Goal: Answer question/provide support: Share knowledge or assist other users

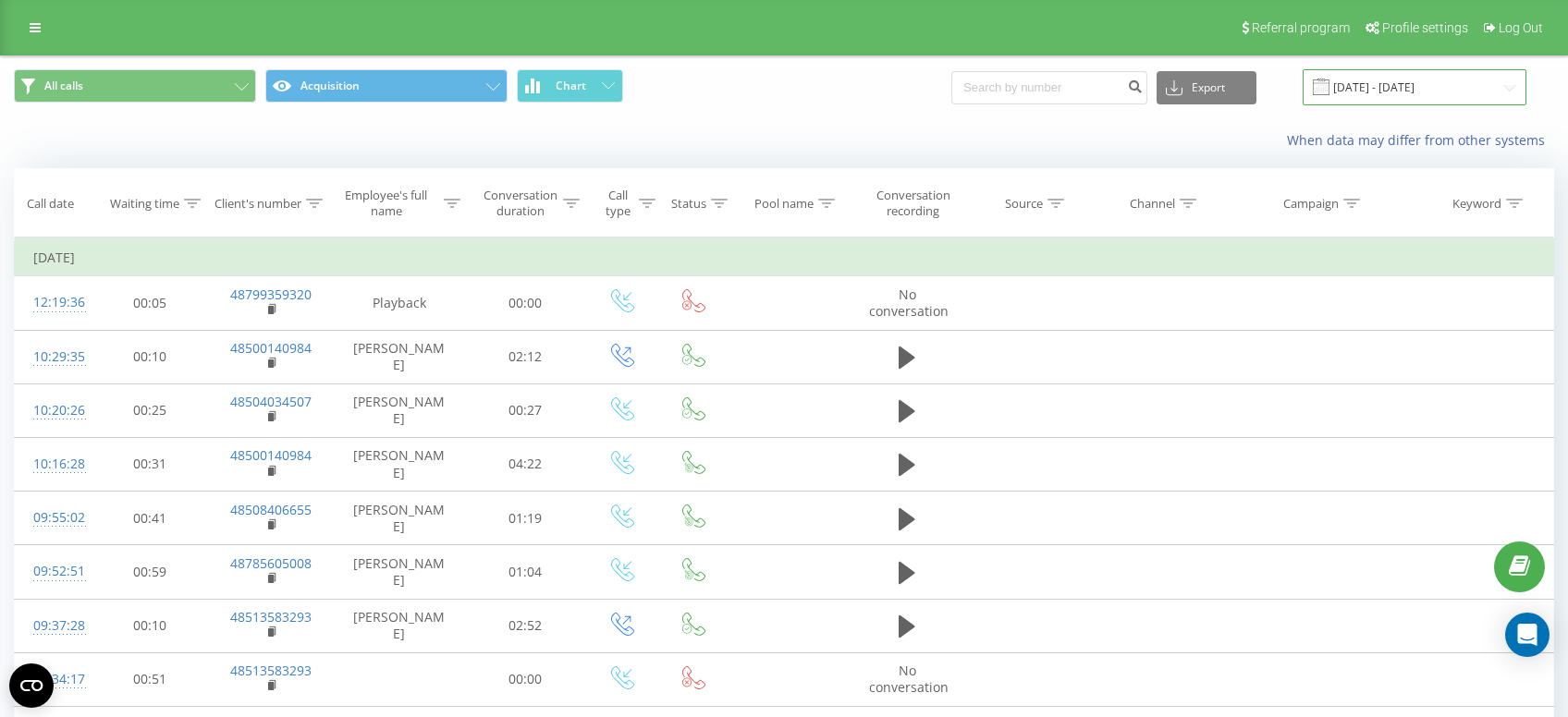
click at [1420, 105] on input "21.08.2025 - 21.08.2025" at bounding box center [1414, 87] width 223 height 36
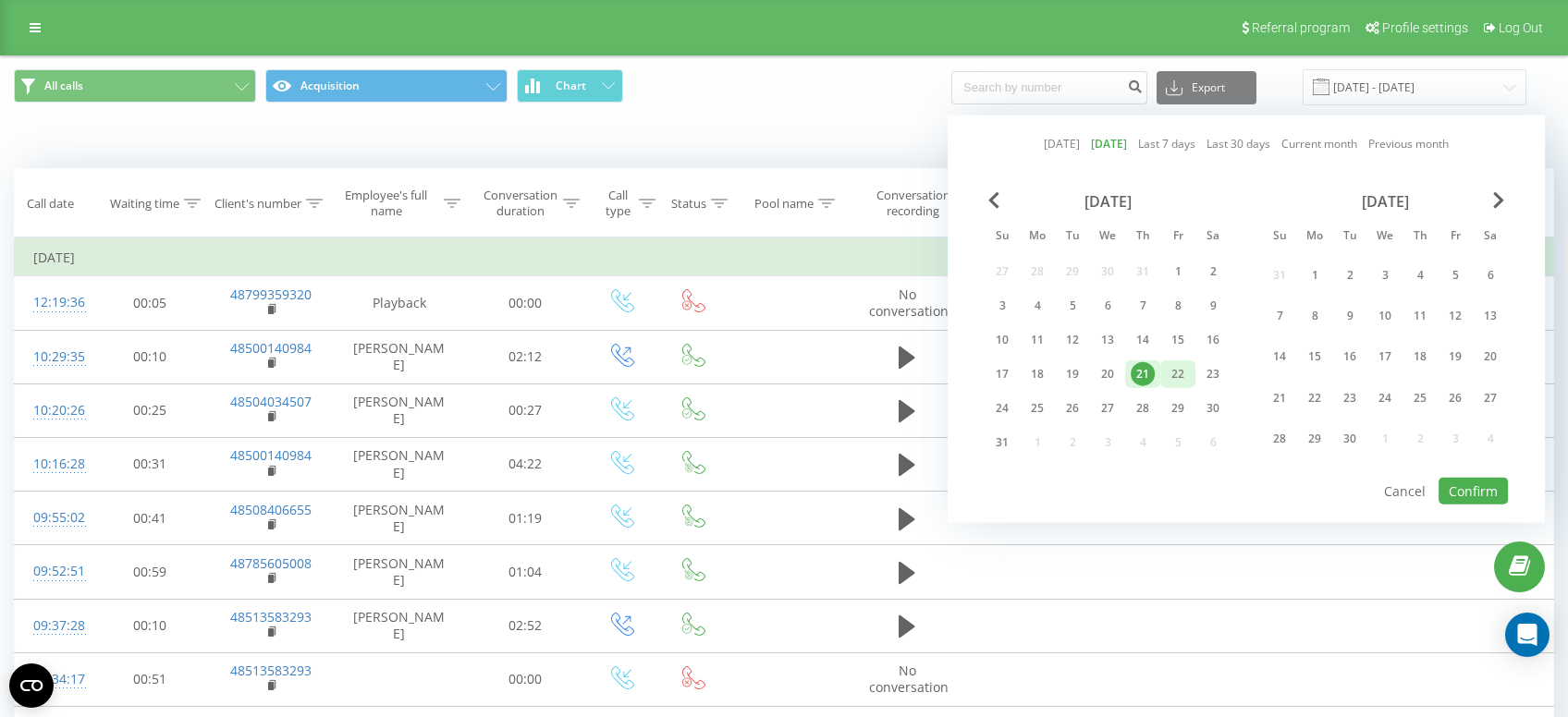
click at [1166, 377] on div "22" at bounding box center [1178, 374] width 35 height 28
click at [1152, 379] on div "21" at bounding box center [1142, 374] width 24 height 24
click at [1470, 494] on button "Confirm" at bounding box center [1473, 491] width 69 height 27
type input "[DATE] - [DATE]"
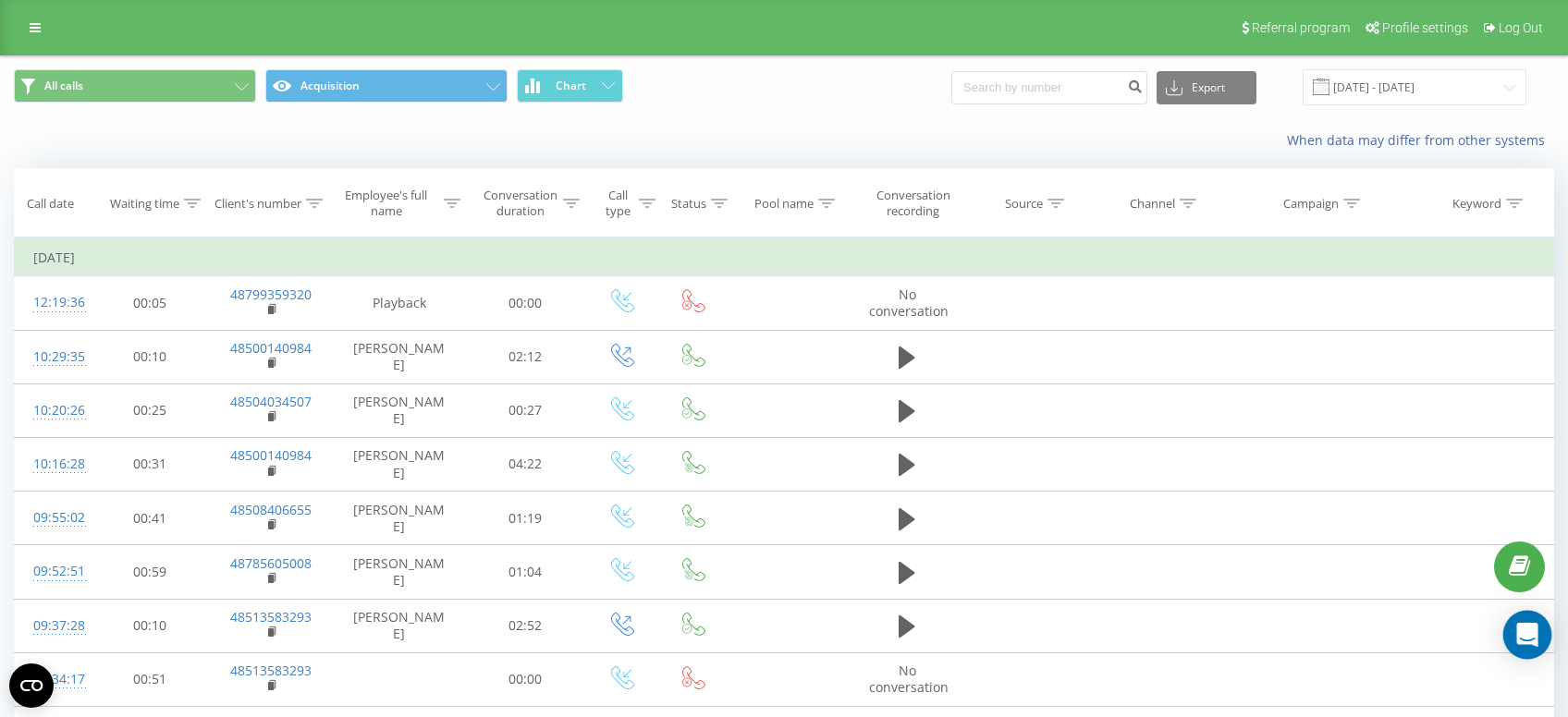
click at [1530, 635] on icon "Open Intercom Messenger" at bounding box center [1526, 635] width 21 height 24
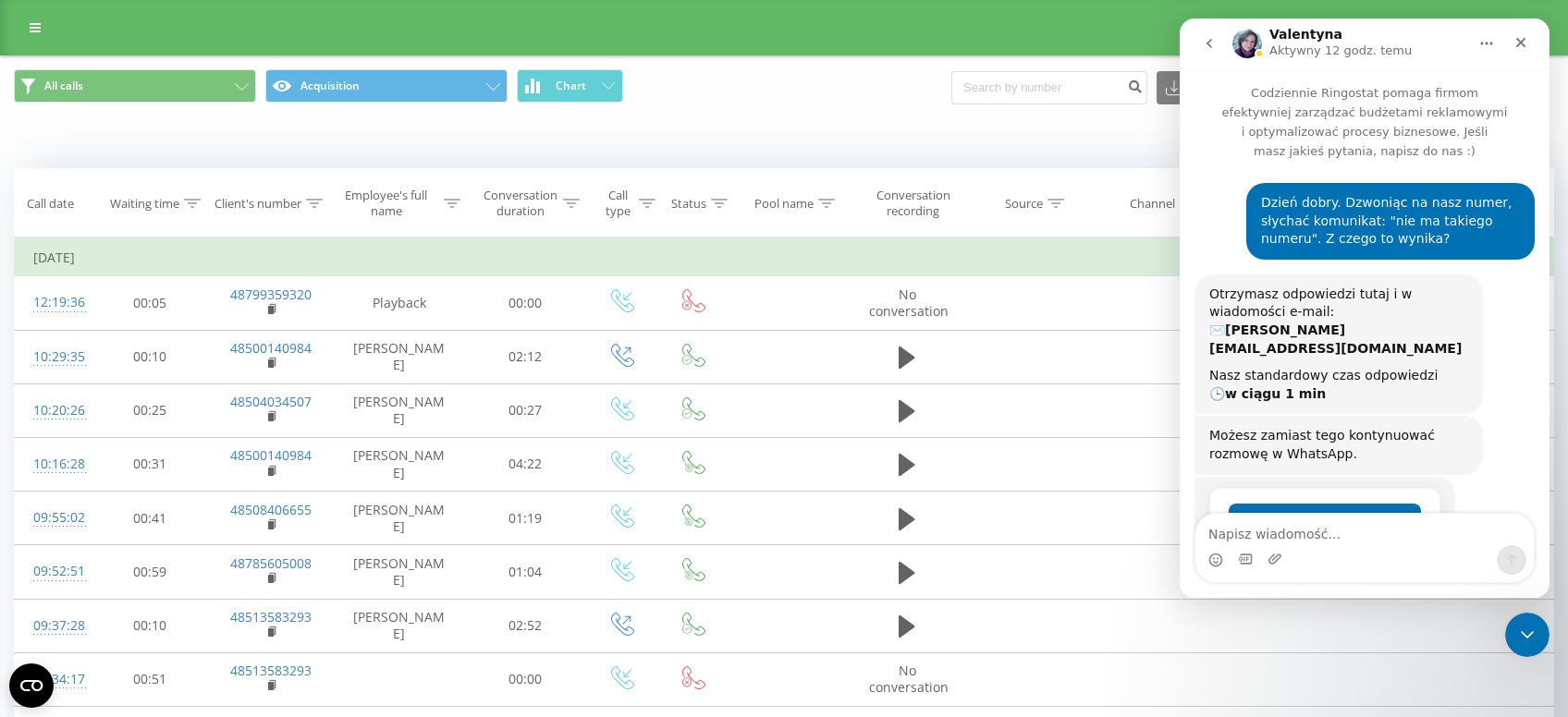
scroll to position [2247, 0]
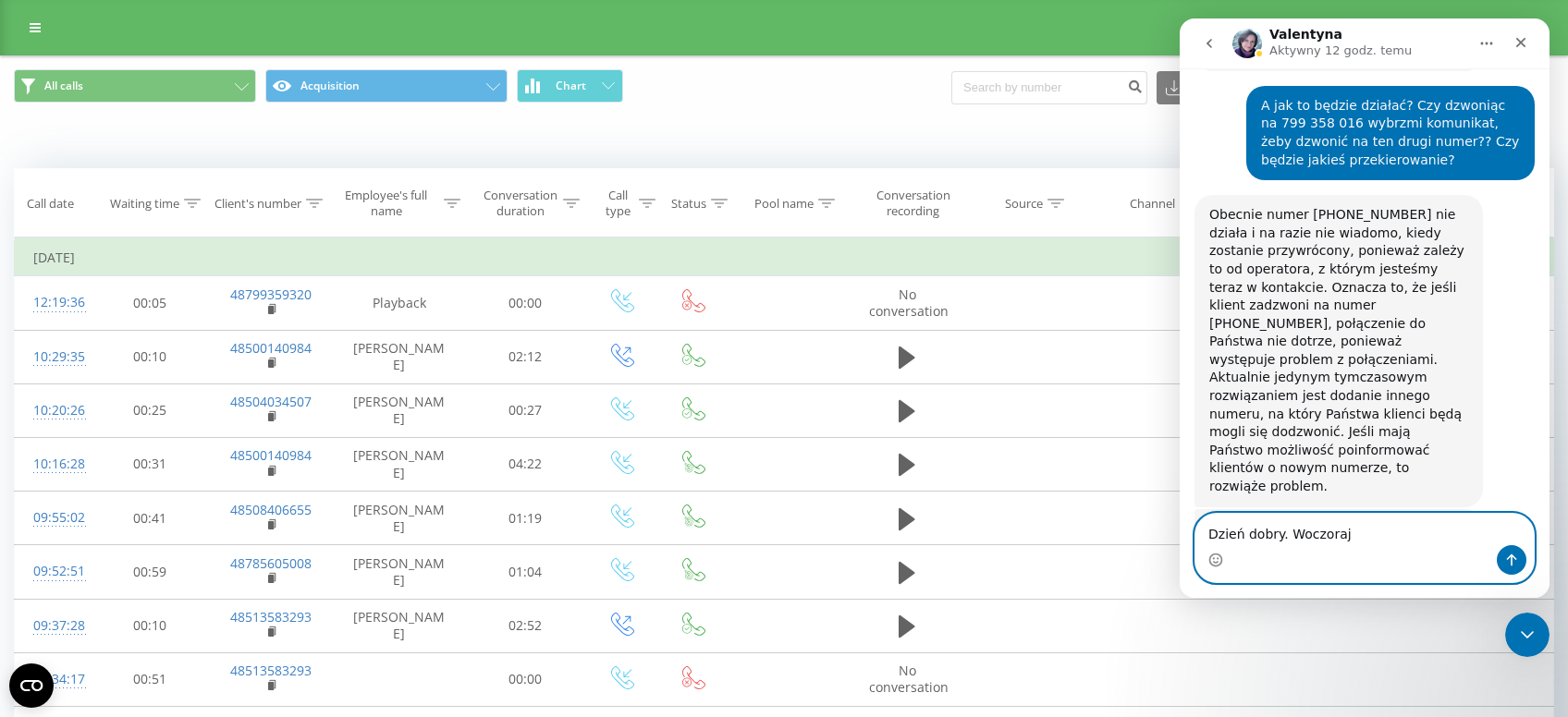
click at [1303, 540] on textarea "Dzień dobry. Woczoraj" at bounding box center [1364, 530] width 338 height 32
click at [1357, 544] on textarea "Dzień dobry. Wczoraj" at bounding box center [1364, 530] width 338 height 32
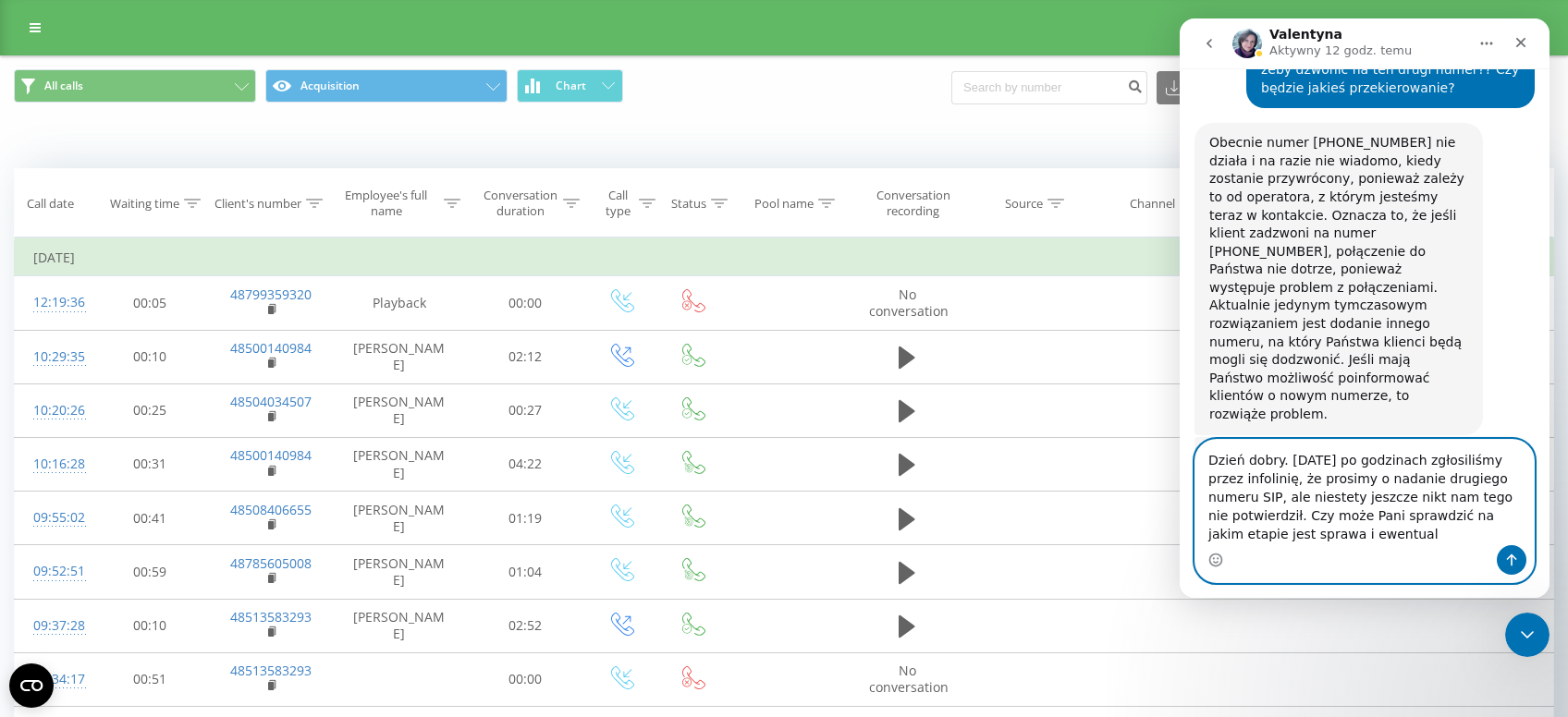
scroll to position [2320, 0]
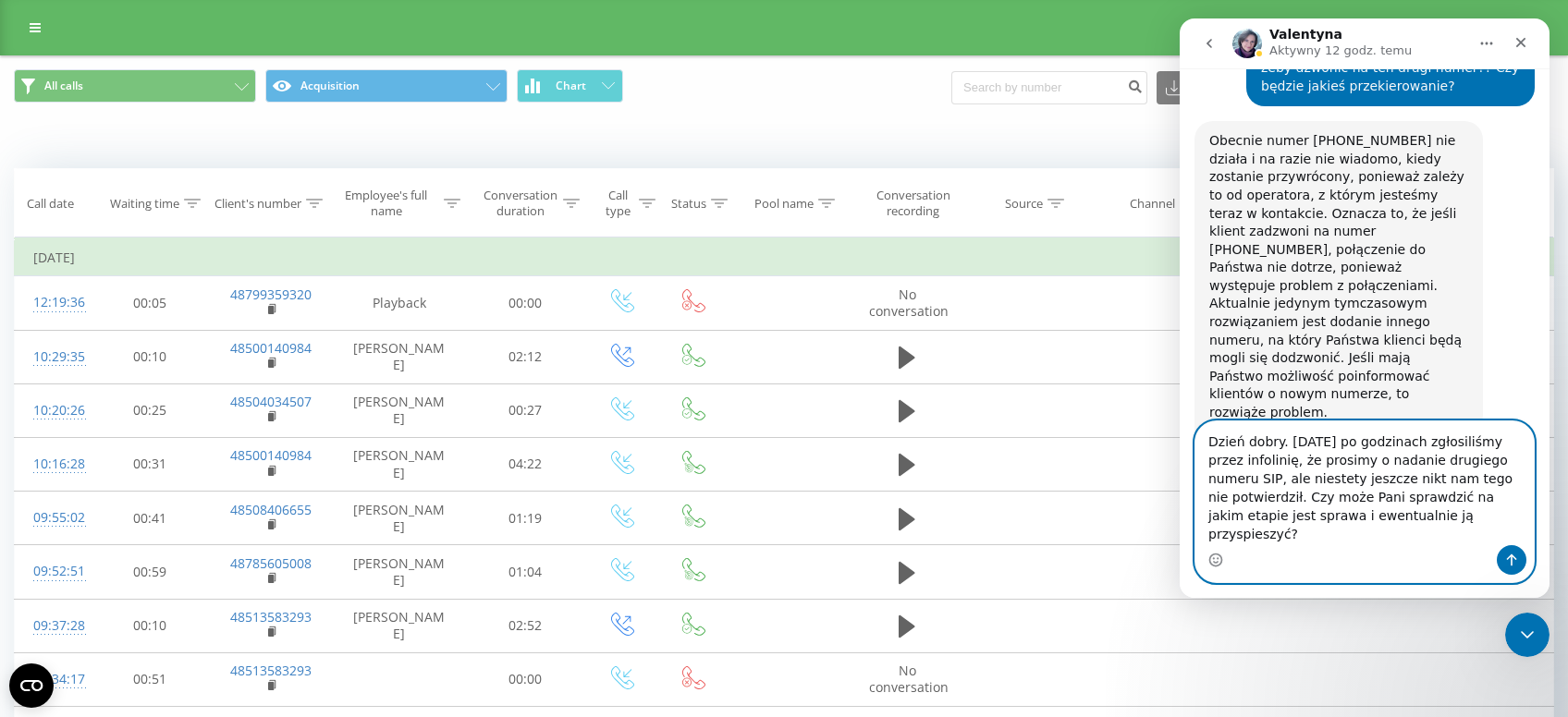
click at [1409, 463] on textarea "Dzień dobry. Wczoraj po godzinach zgłosiliśmy przez infolinię, że prosimy o nad…" at bounding box center [1364, 483] width 338 height 124
type textarea "Dzień dobry. Wczoraj przed 17:00 zgłosiliśmy przez infolinię, że prosimy o nada…"
click at [1509, 556] on icon "Wyślij wiadomość…" at bounding box center [1511, 561] width 15 height 15
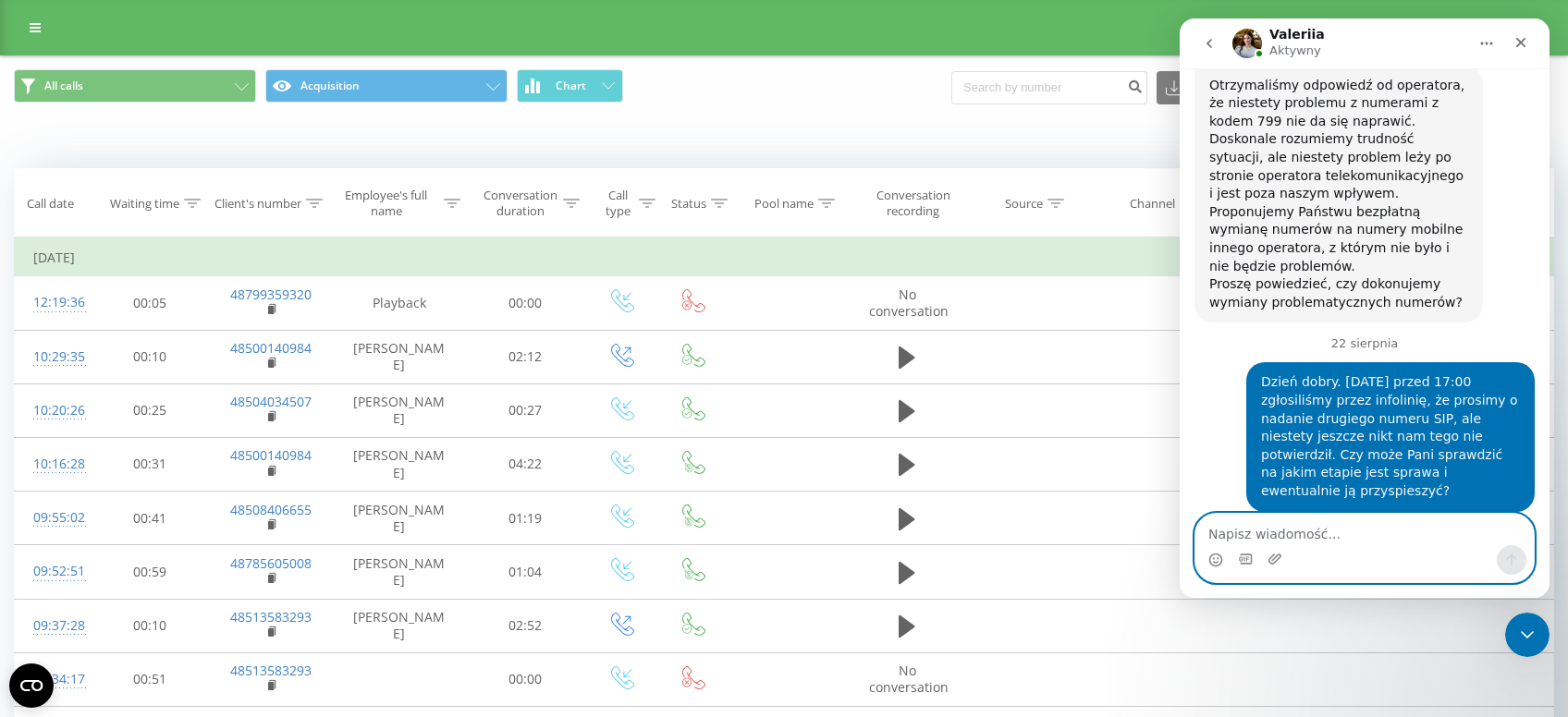
scroll to position [2716, 0]
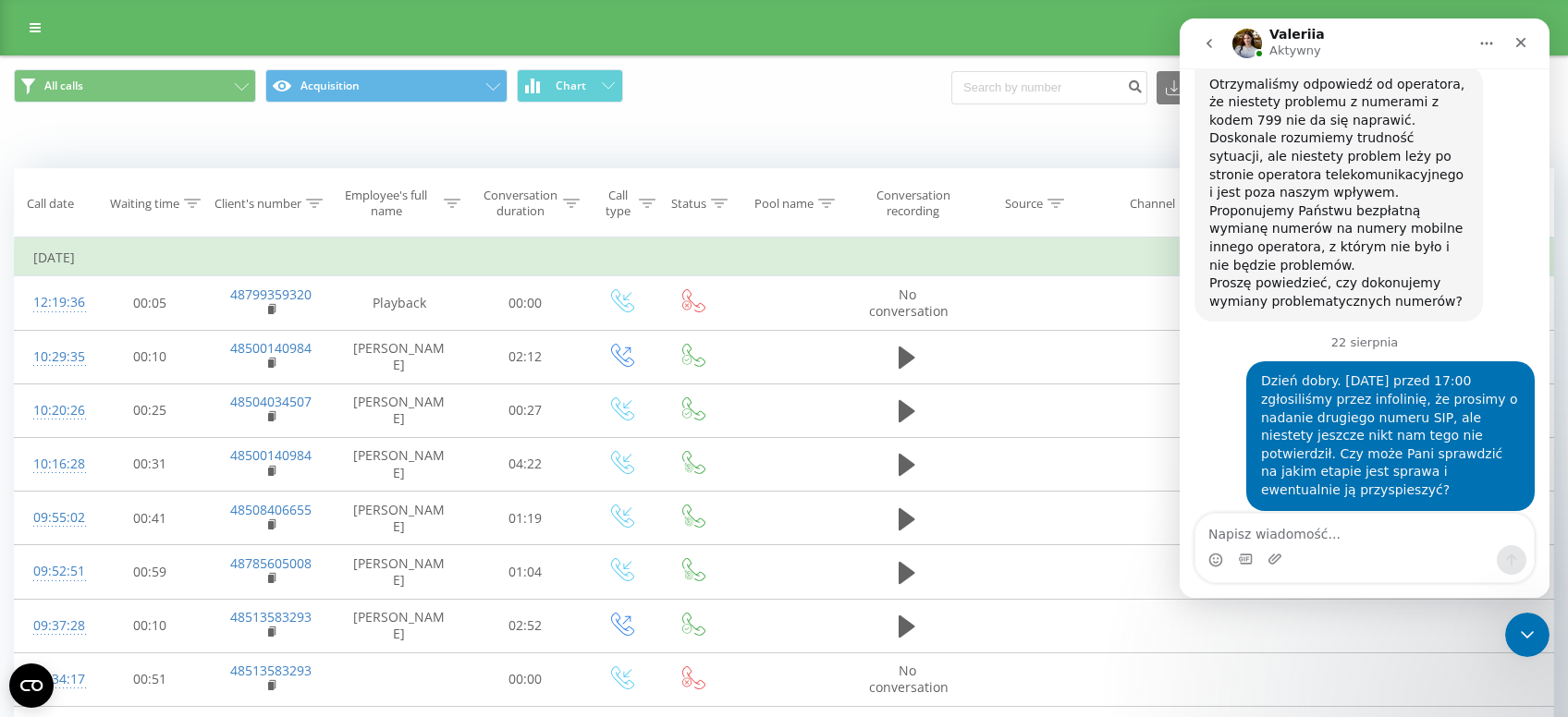
click at [1331, 621] on img "Valeriia mówi…" at bounding box center [1333, 652] width 248 height 62
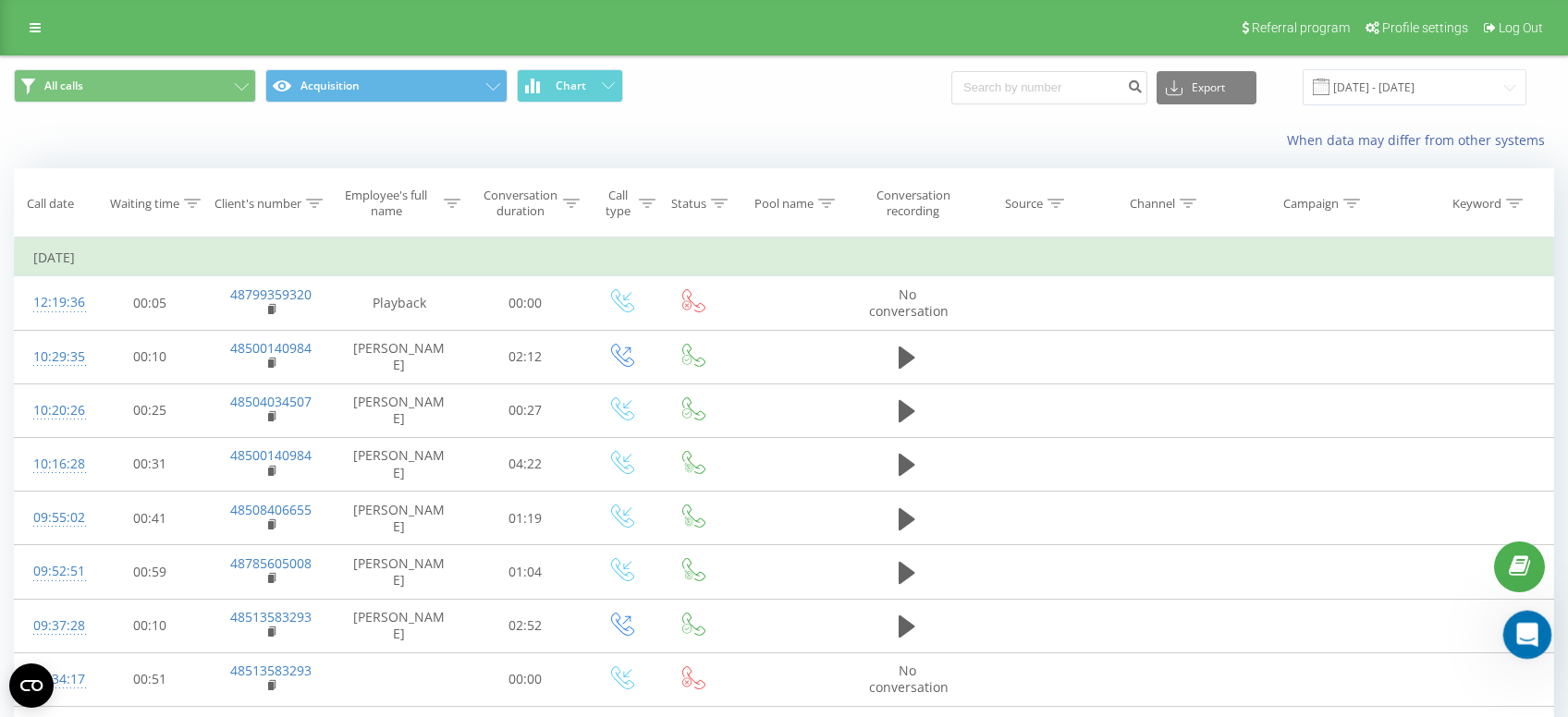
click at [1529, 624] on icon "Otwórz komunikator Intercom" at bounding box center [1524, 632] width 31 height 31
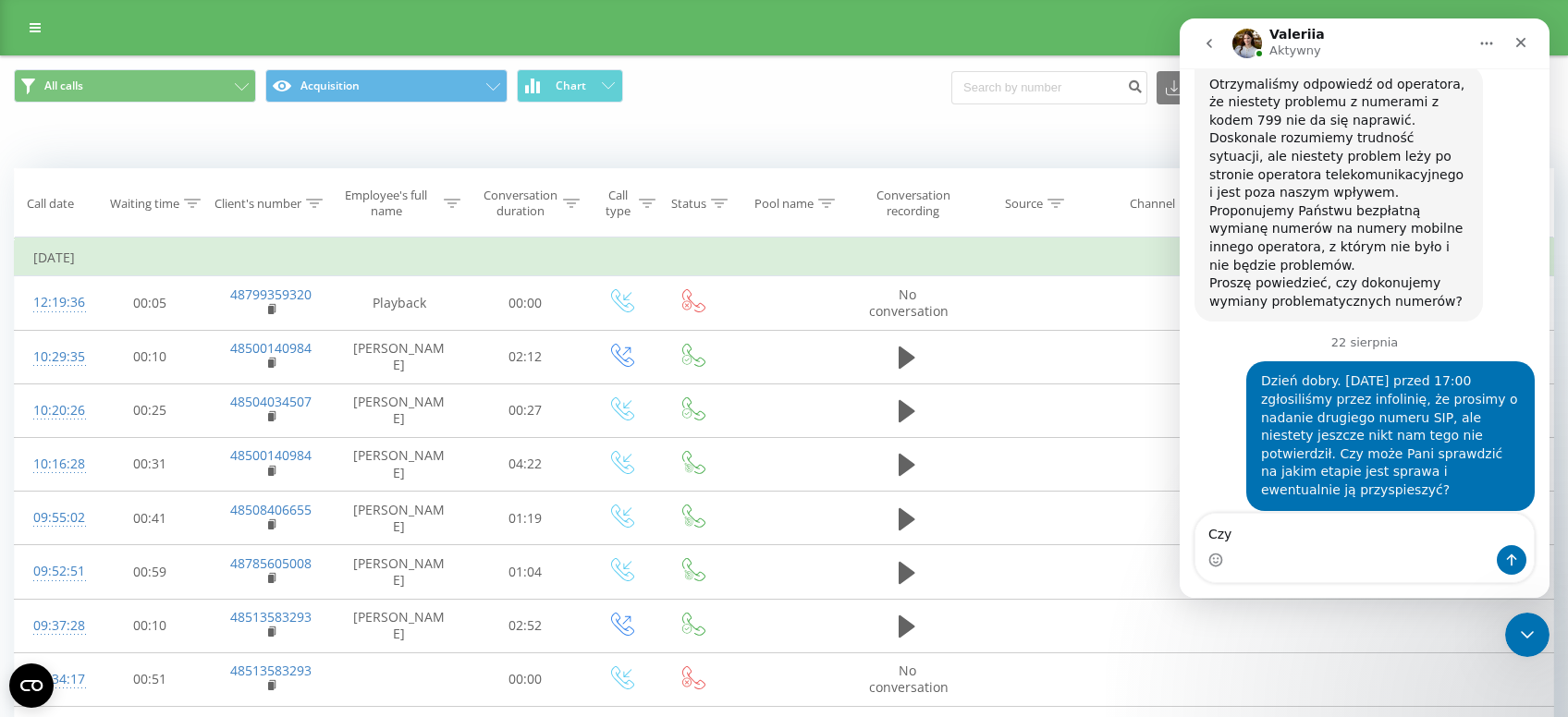
type textarea "Czy"
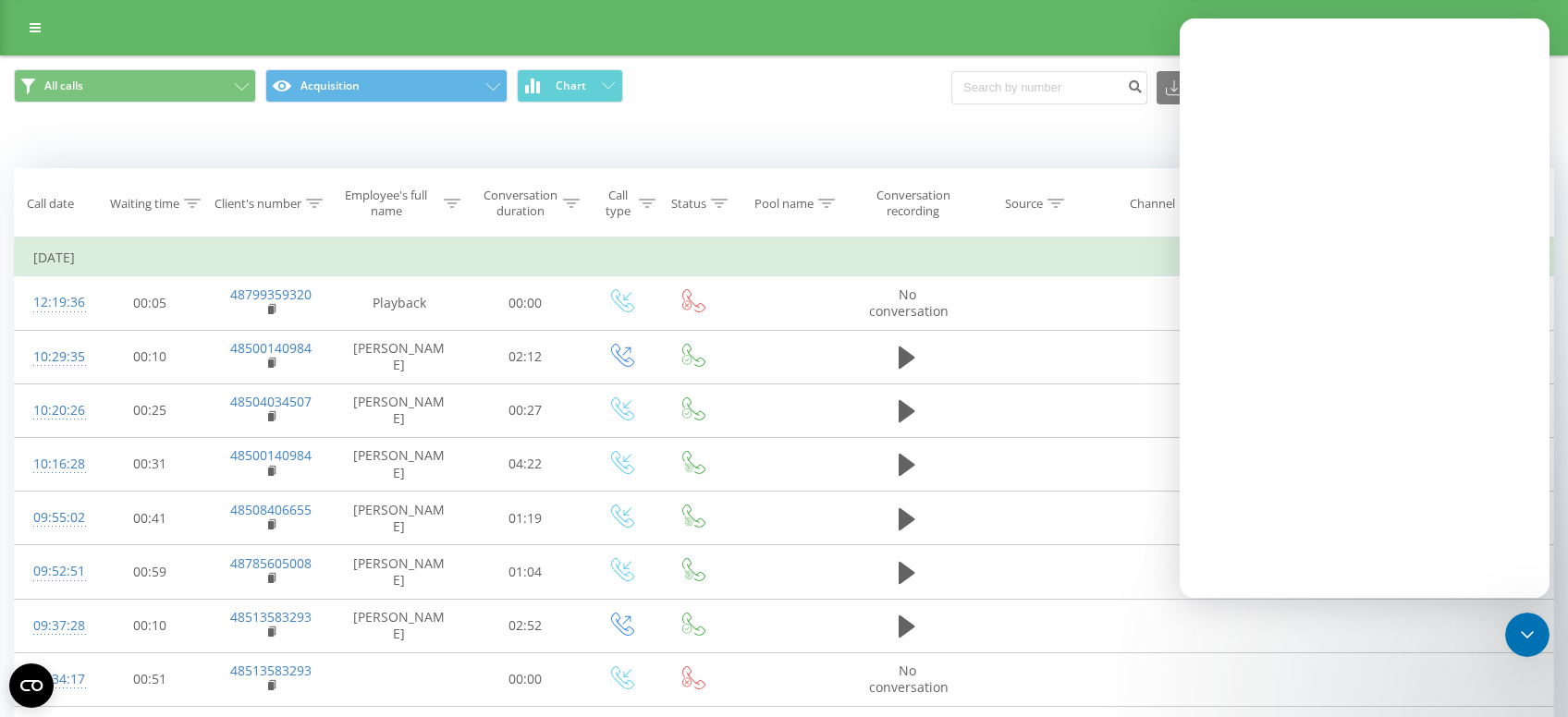
scroll to position [0, 0]
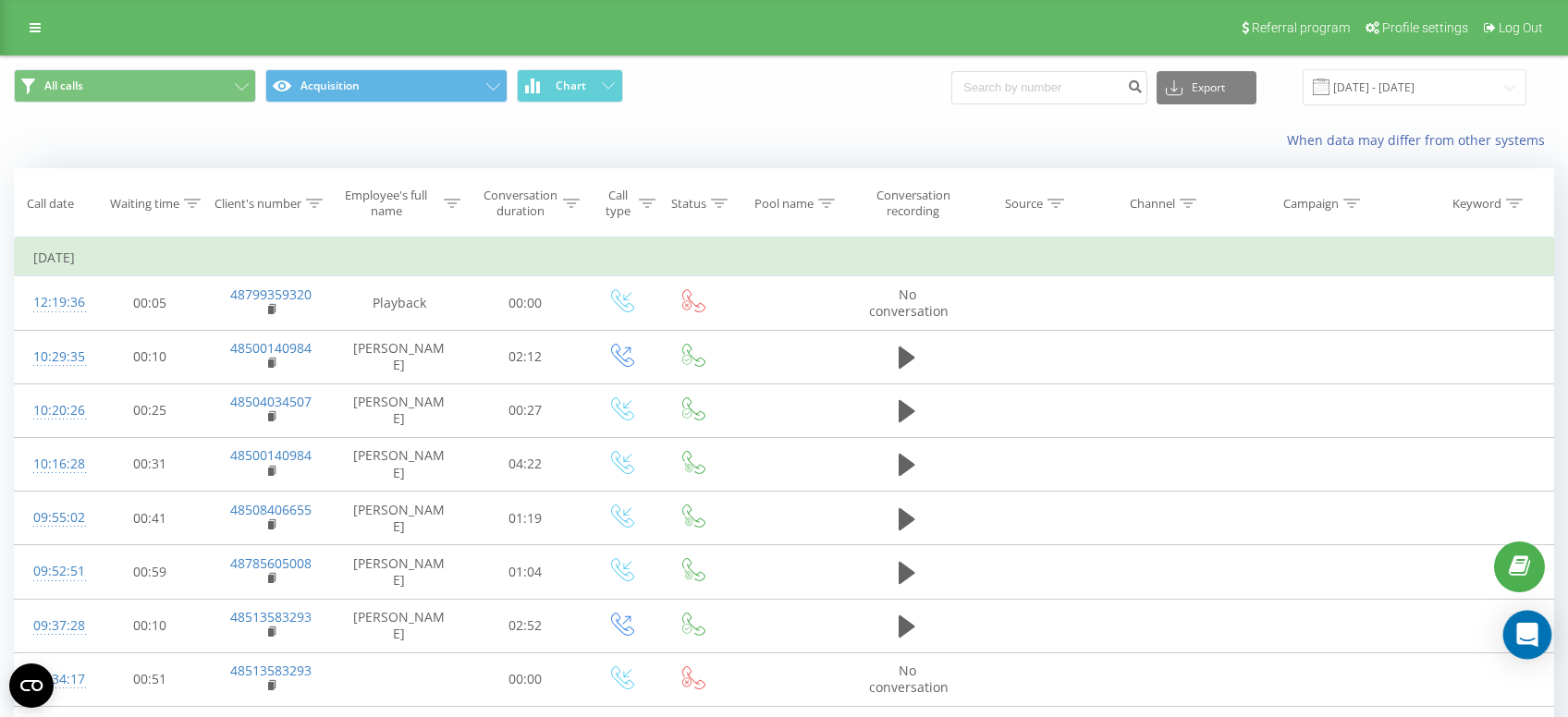
click at [1528, 643] on icon "Open Intercom Messenger" at bounding box center [1526, 635] width 21 height 24
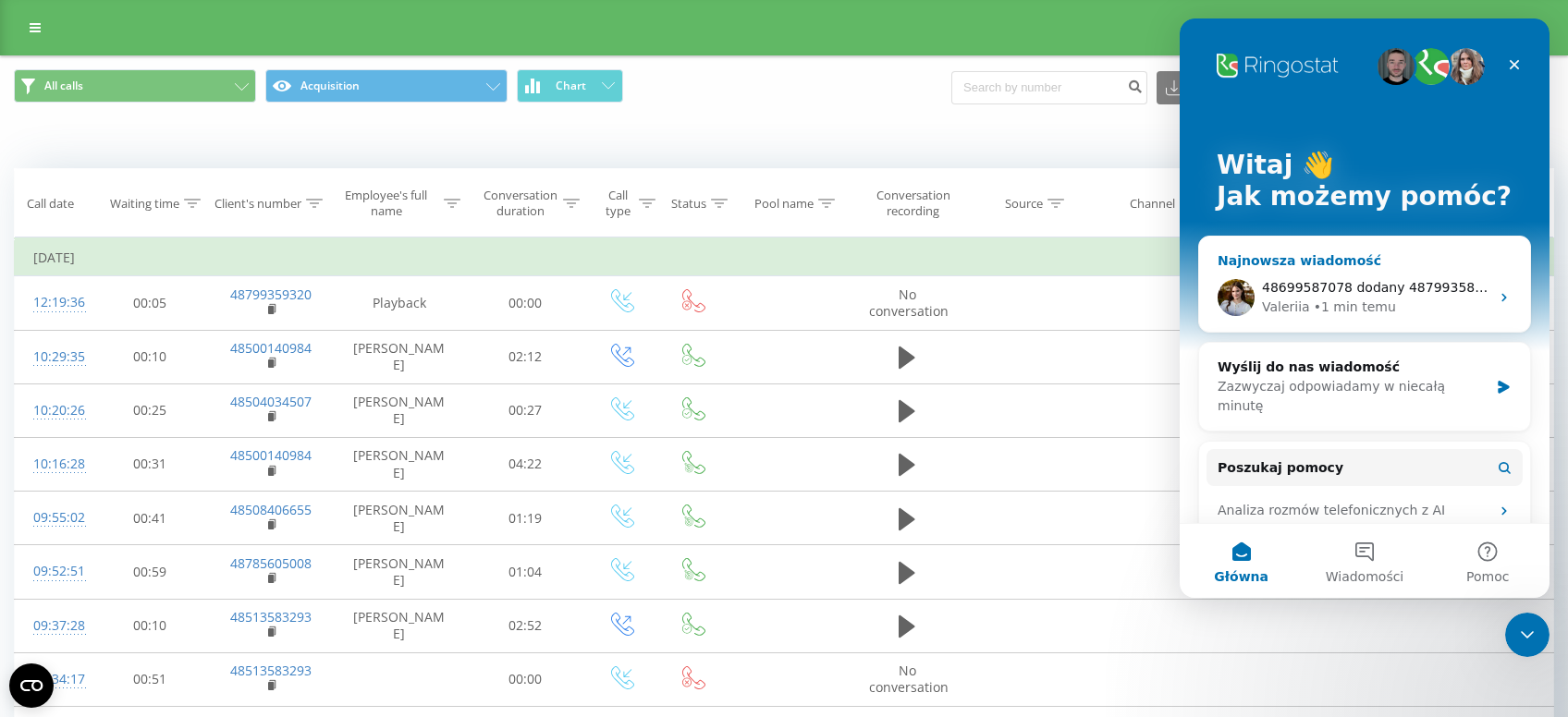
click at [1355, 270] on div "48699587078 dodany 48799358016 usunięty teraz juz ma wszystko być w porządku cz…" at bounding box center [1364, 297] width 331 height 68
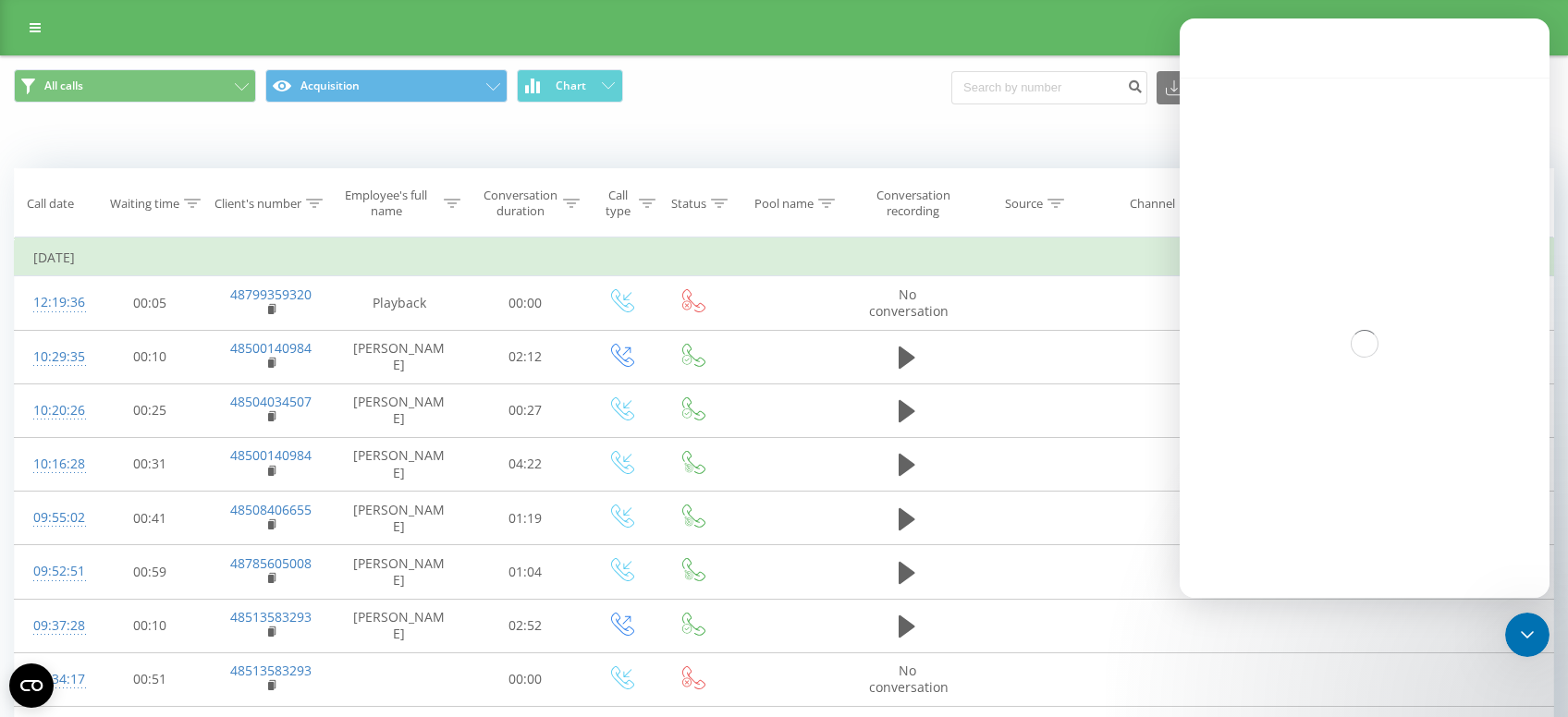
scroll to position [2716, 0]
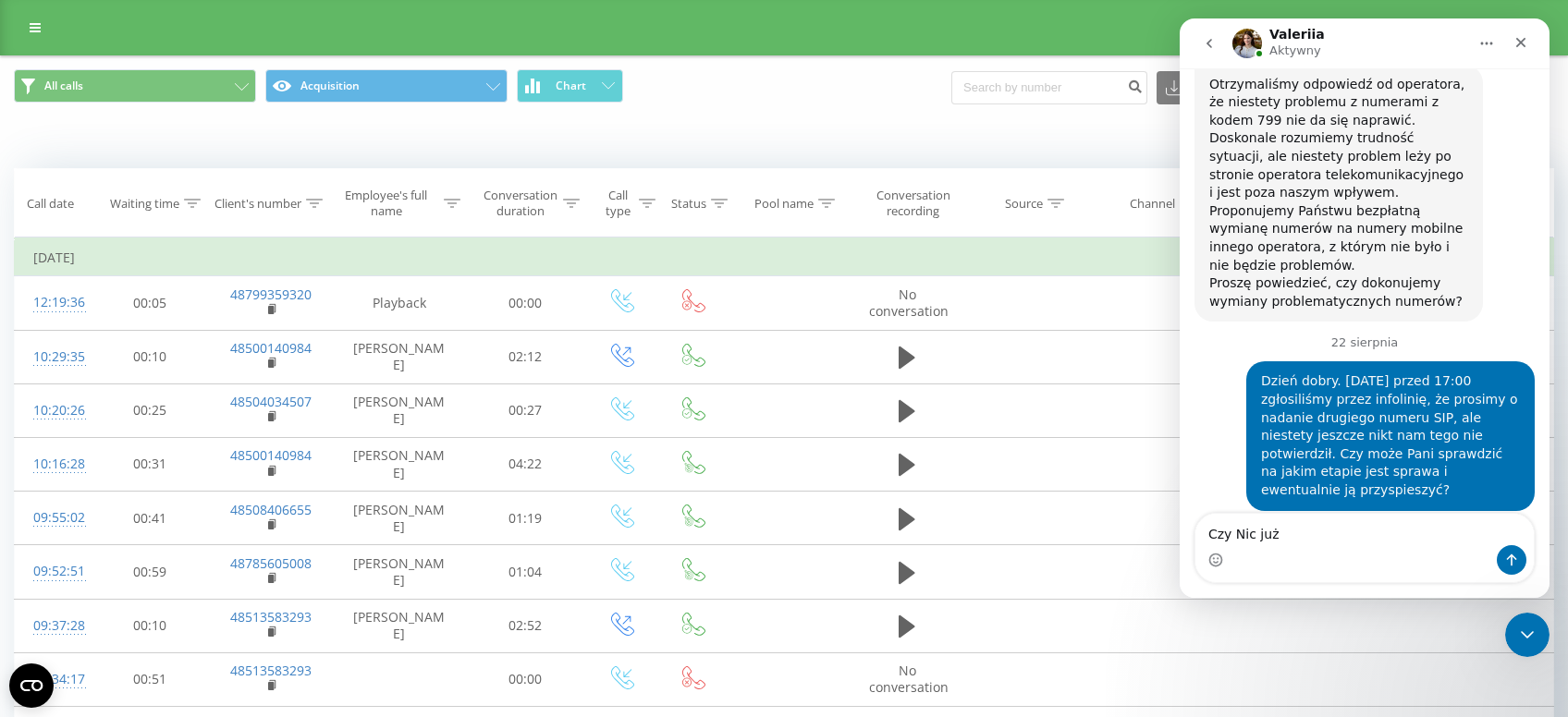
drag, startPoint x: 1284, startPoint y: 531, endPoint x: 1170, endPoint y: 546, distance: 115.0
click at [1196, 546] on textarea "Czy Nic już" at bounding box center [1364, 530] width 338 height 32
type textarea "J"
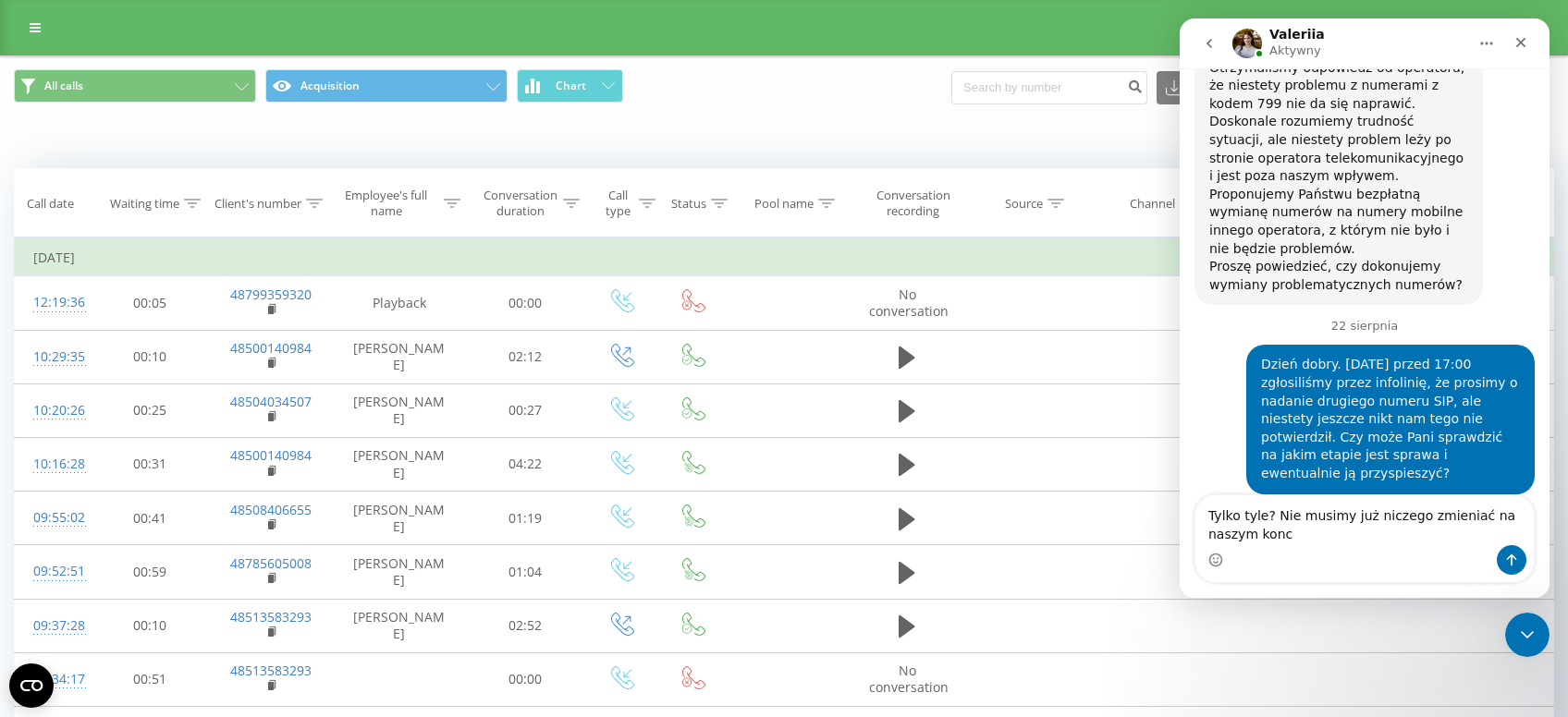
scroll to position [2735, 0]
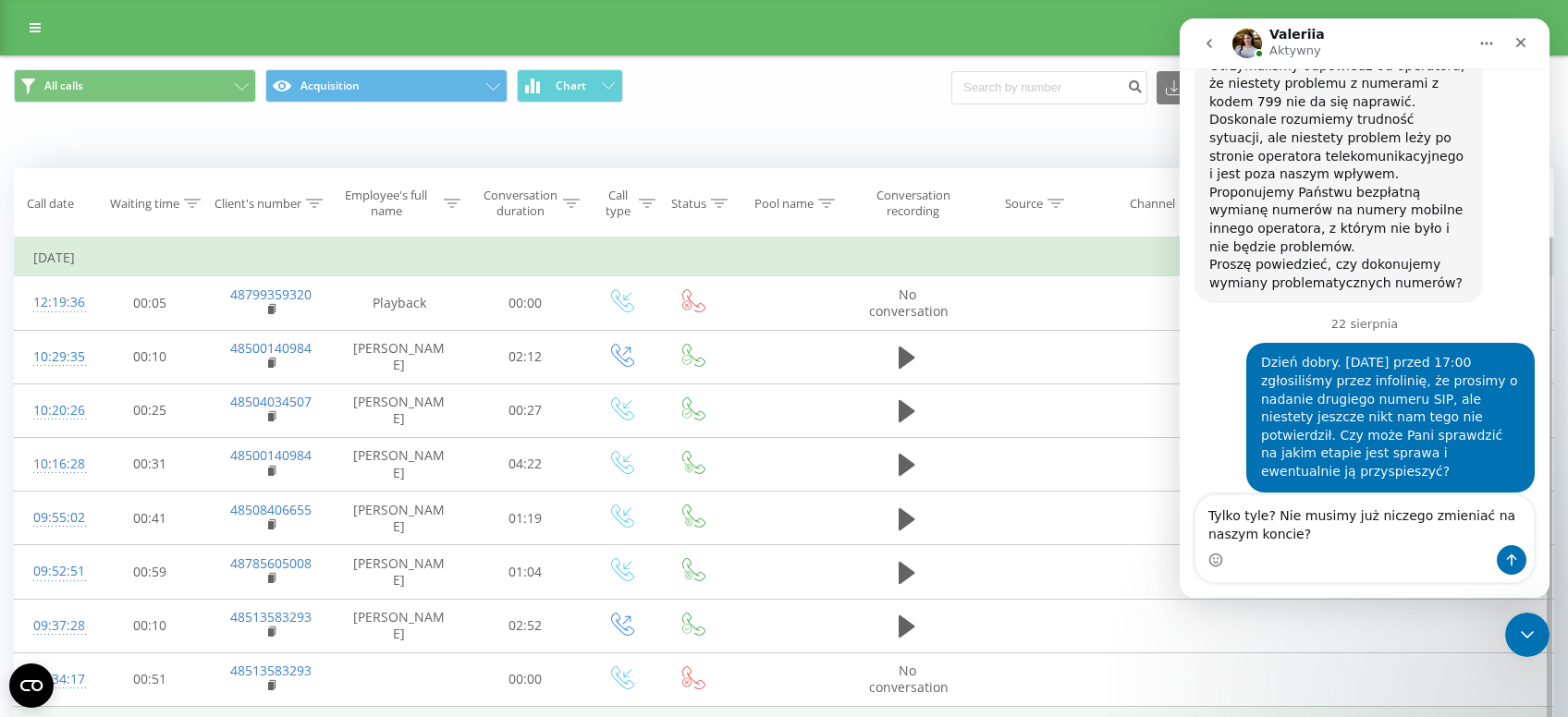
type textarea "Tylko tyle? Nie musimy już niczego zmieniać na naszym koncie?"
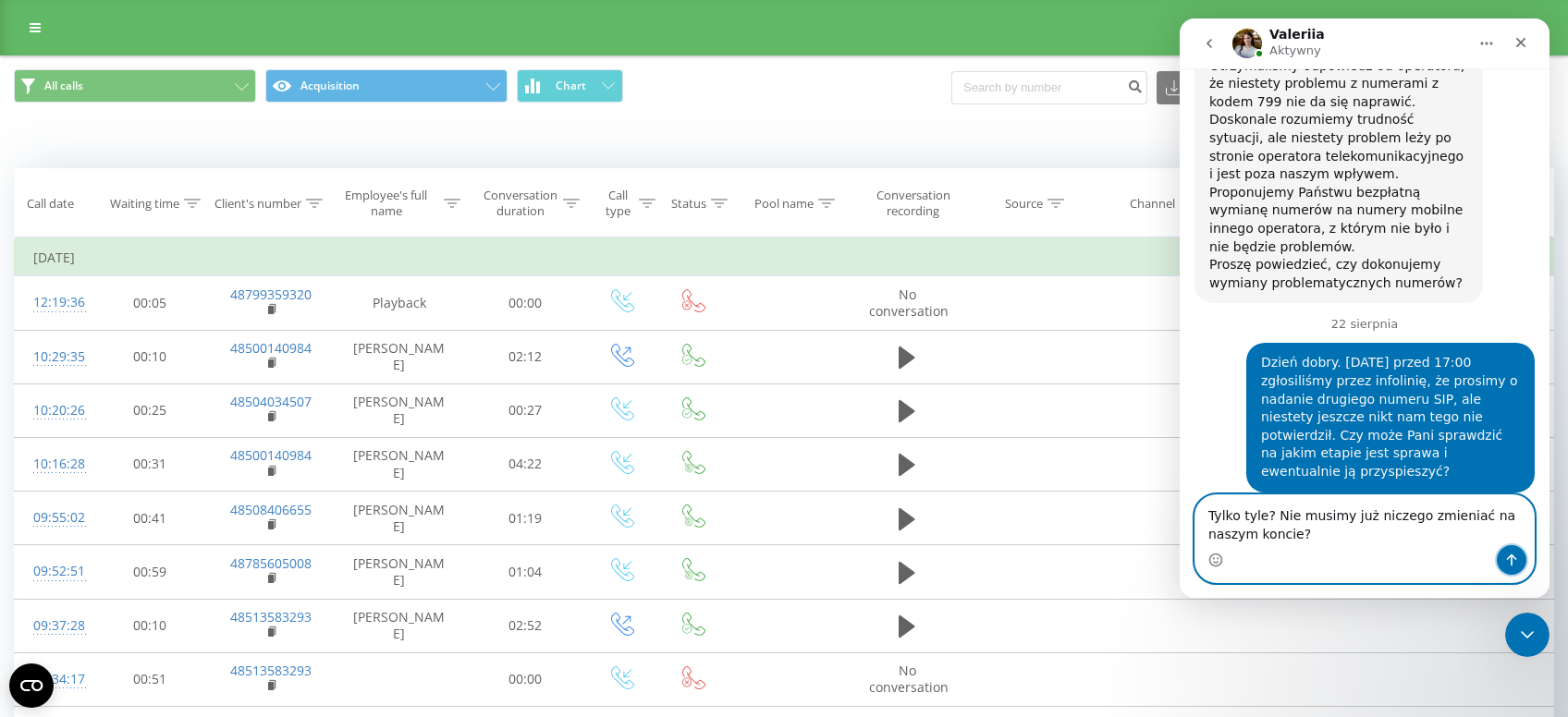
click at [1507, 558] on icon "Wyślij wiadomość…" at bounding box center [1511, 561] width 15 height 15
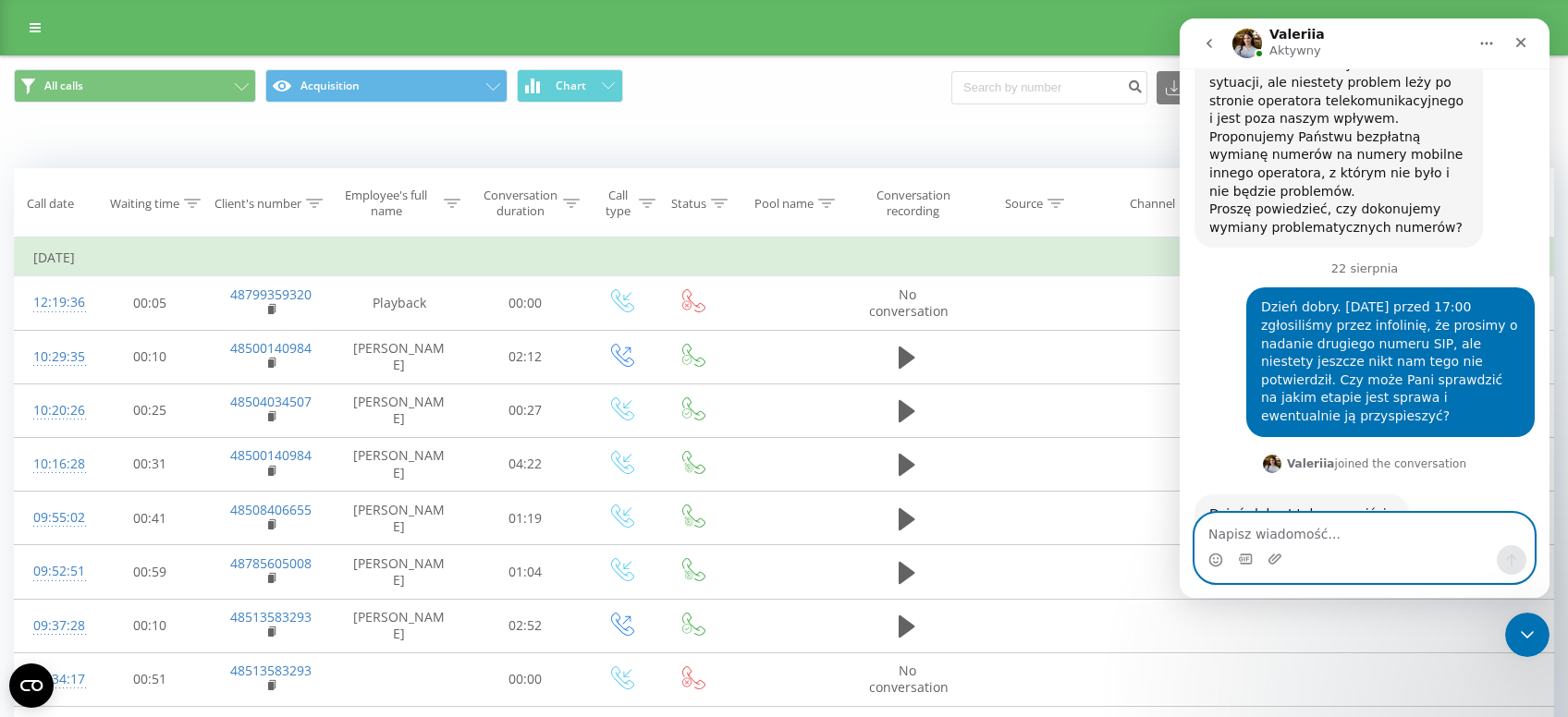
scroll to position [2790, 0]
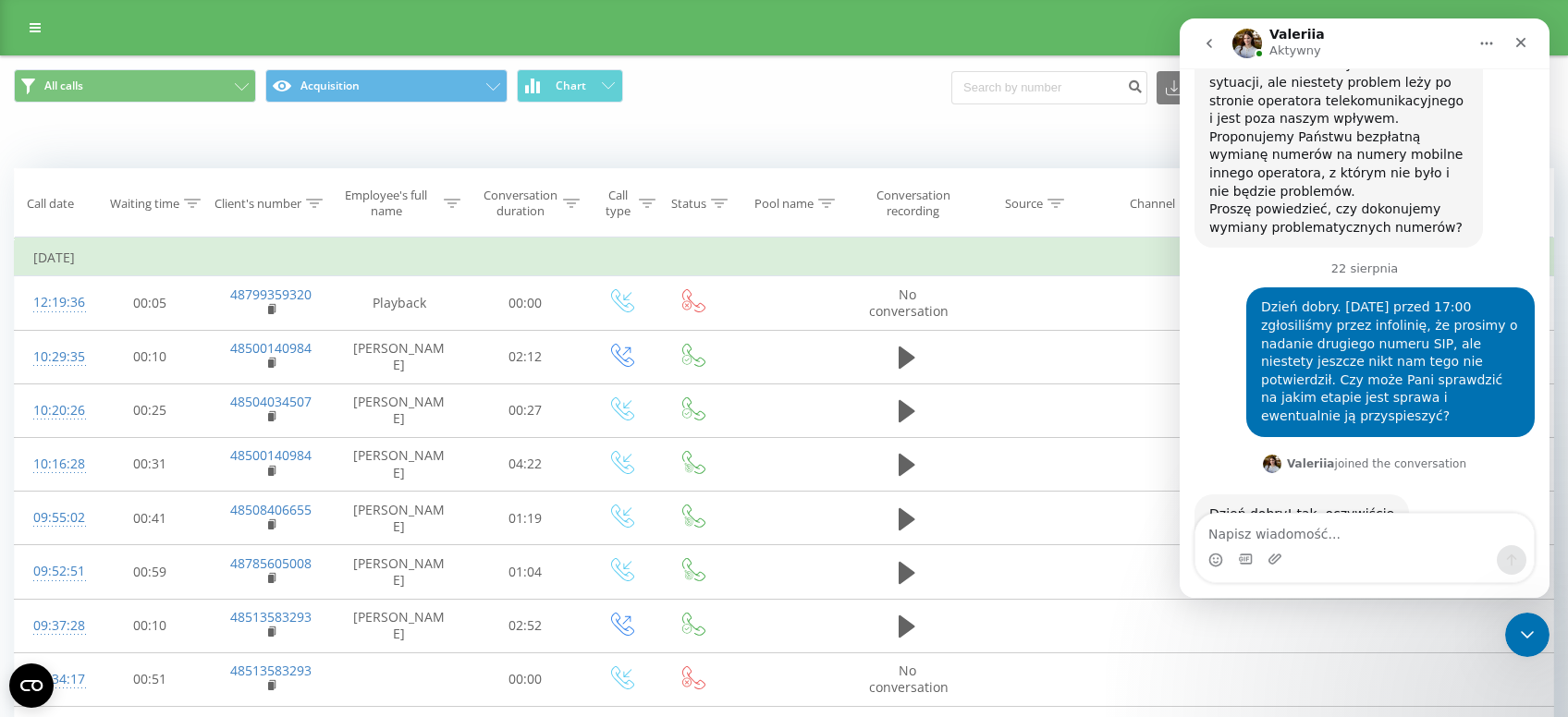
click at [1290, 547] on div "Komunikator Intercom" at bounding box center [1364, 561] width 338 height 30
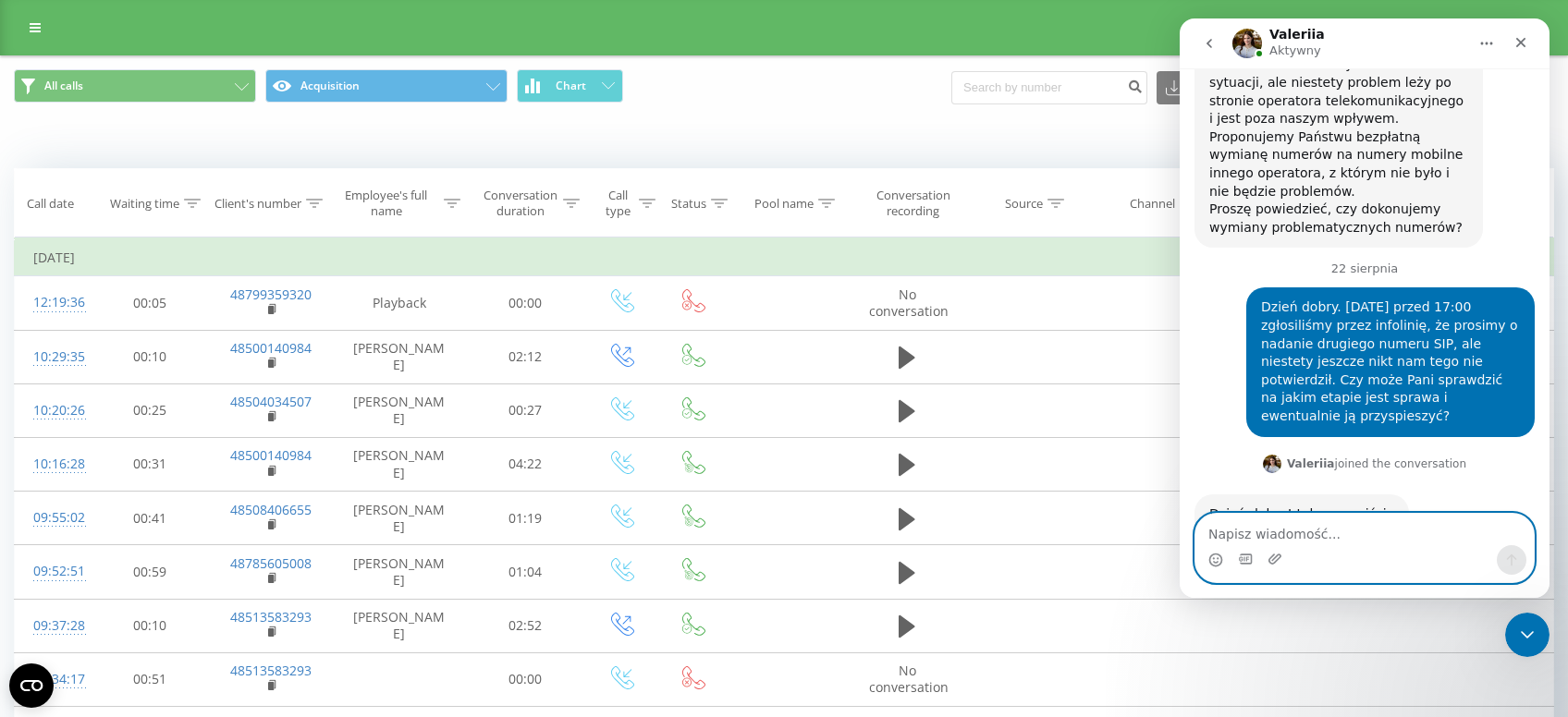
click at [1330, 522] on textarea "Napisz wiadomość..." at bounding box center [1364, 530] width 338 height 32
type textarea "Ok, działa, rzeczywiście. Dziękuję"
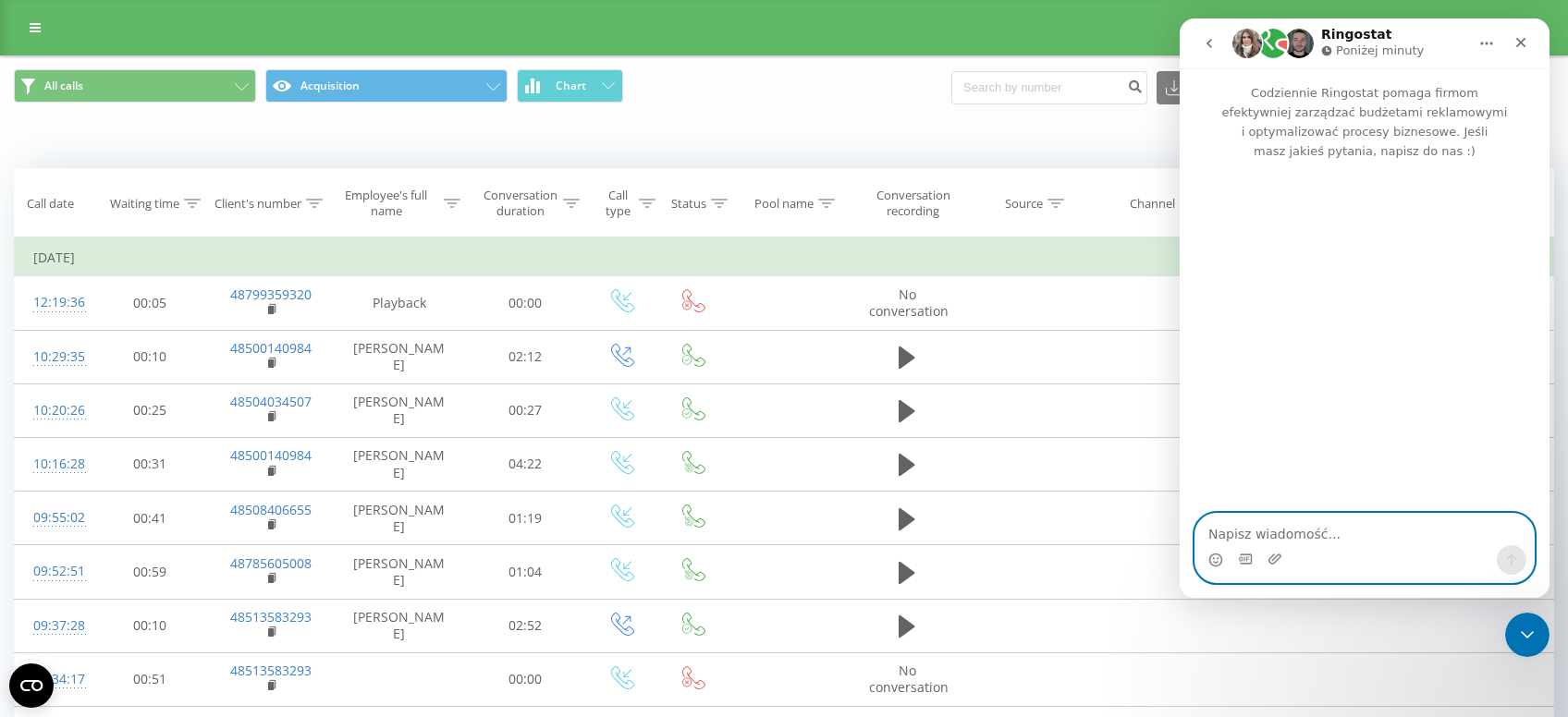
scroll to position [0, 0]
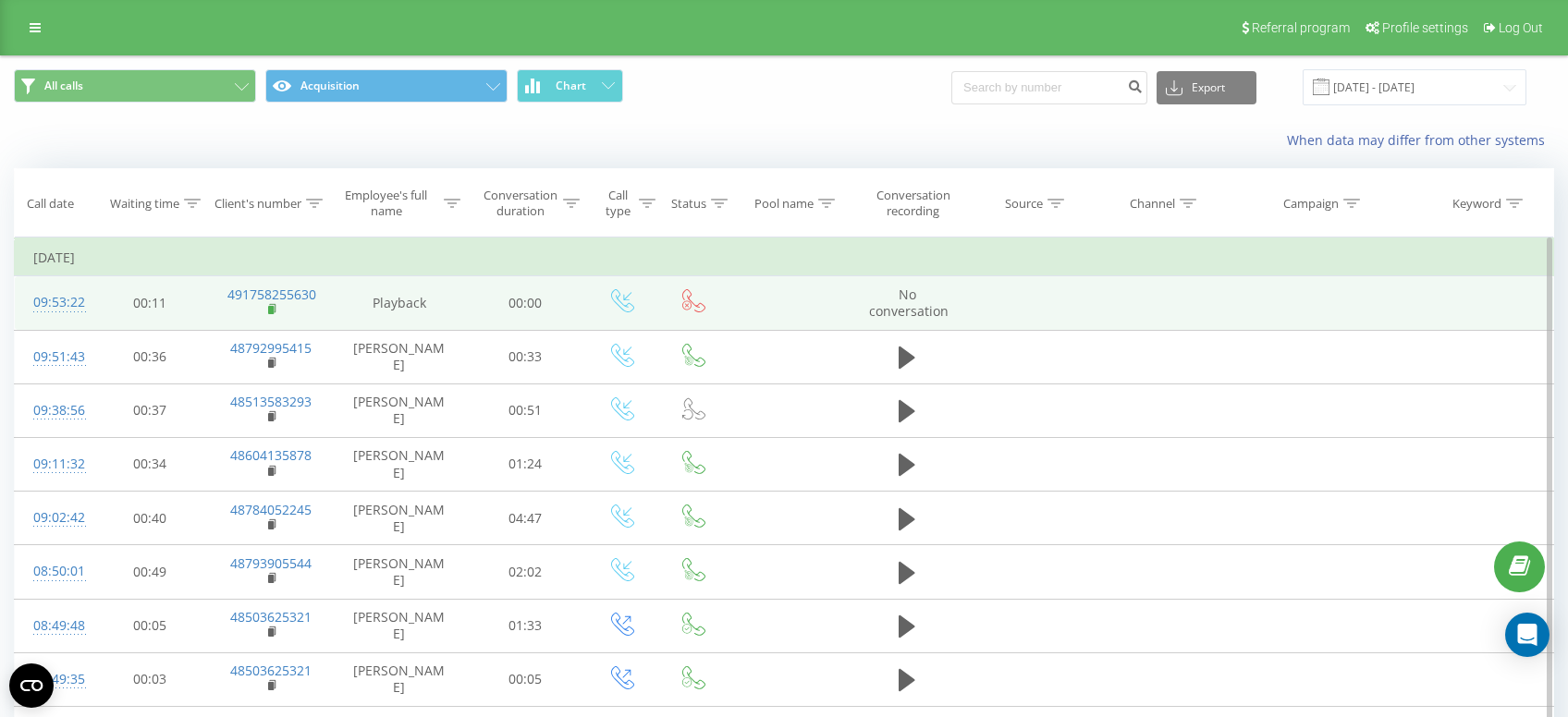
click at [272, 308] on rect at bounding box center [271, 310] width 6 height 8
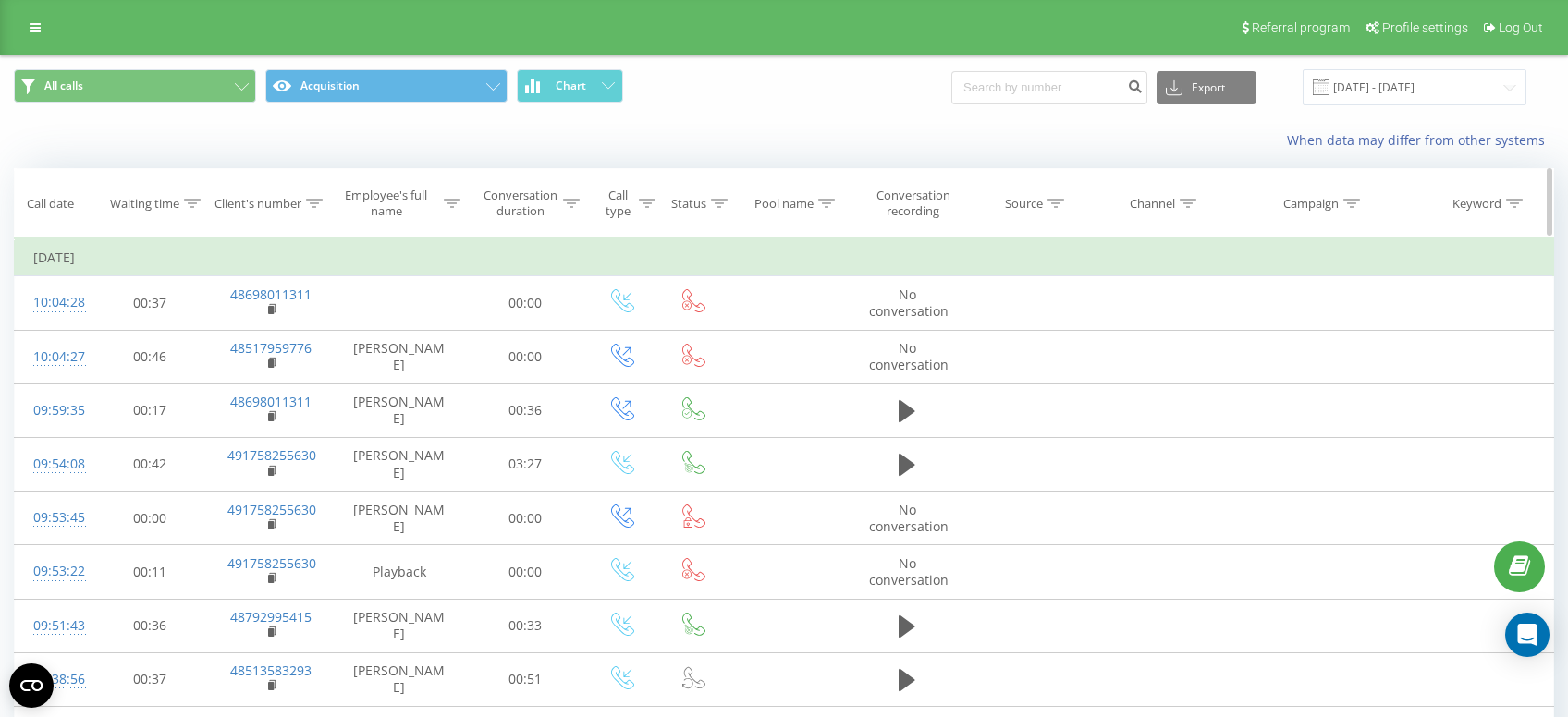
click at [1067, 180] on th "Source" at bounding box center [1029, 203] width 128 height 68
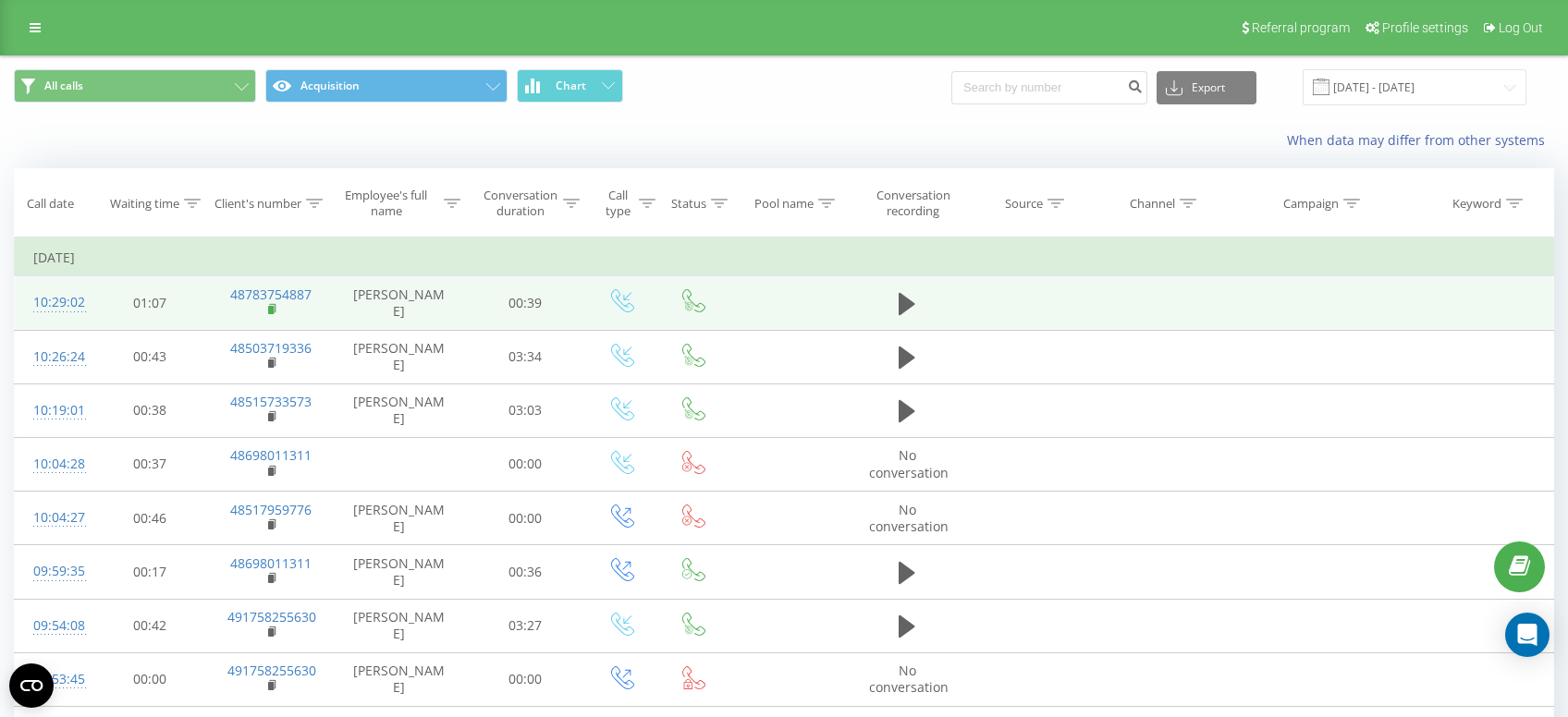
click at [269, 311] on rect at bounding box center [271, 310] width 6 height 8
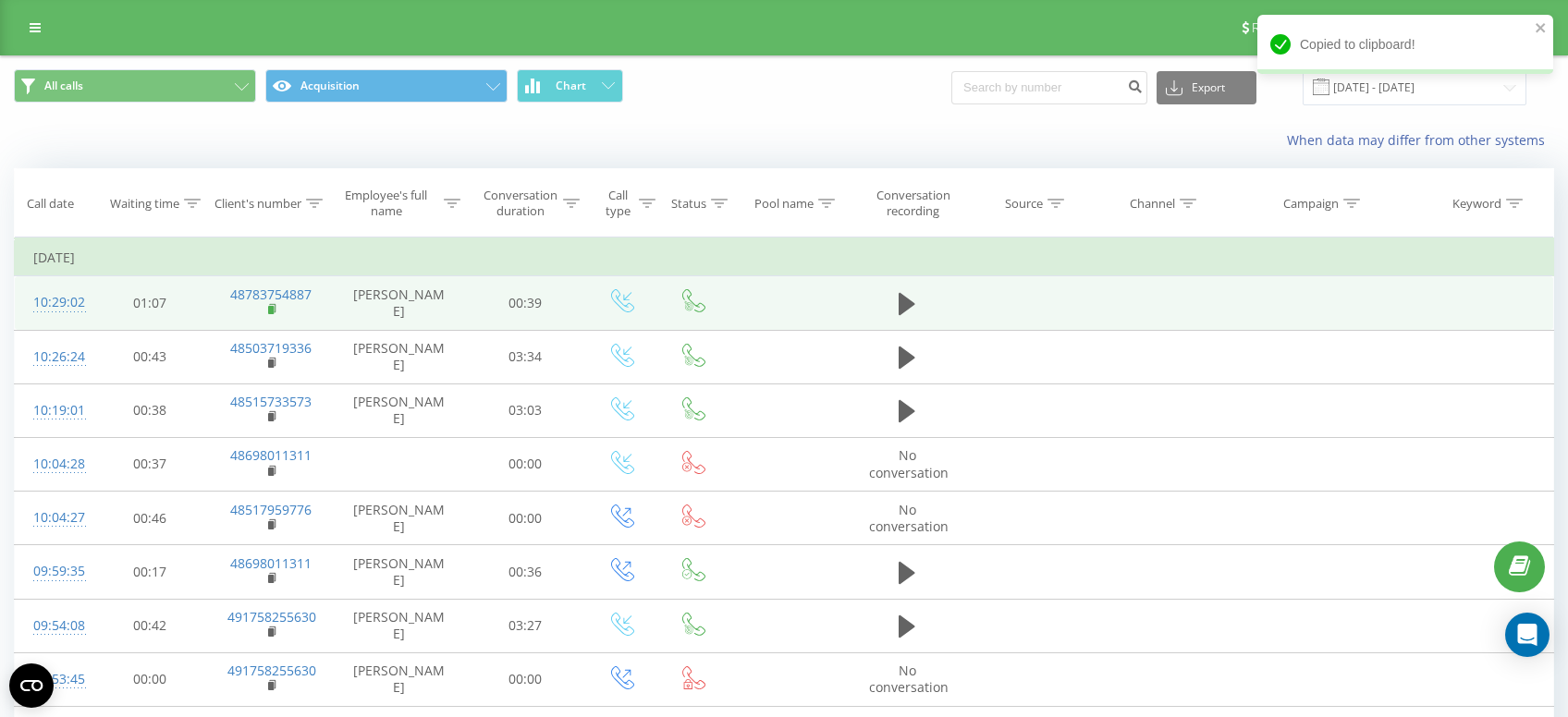
click at [276, 309] on icon at bounding box center [272, 308] width 7 height 8
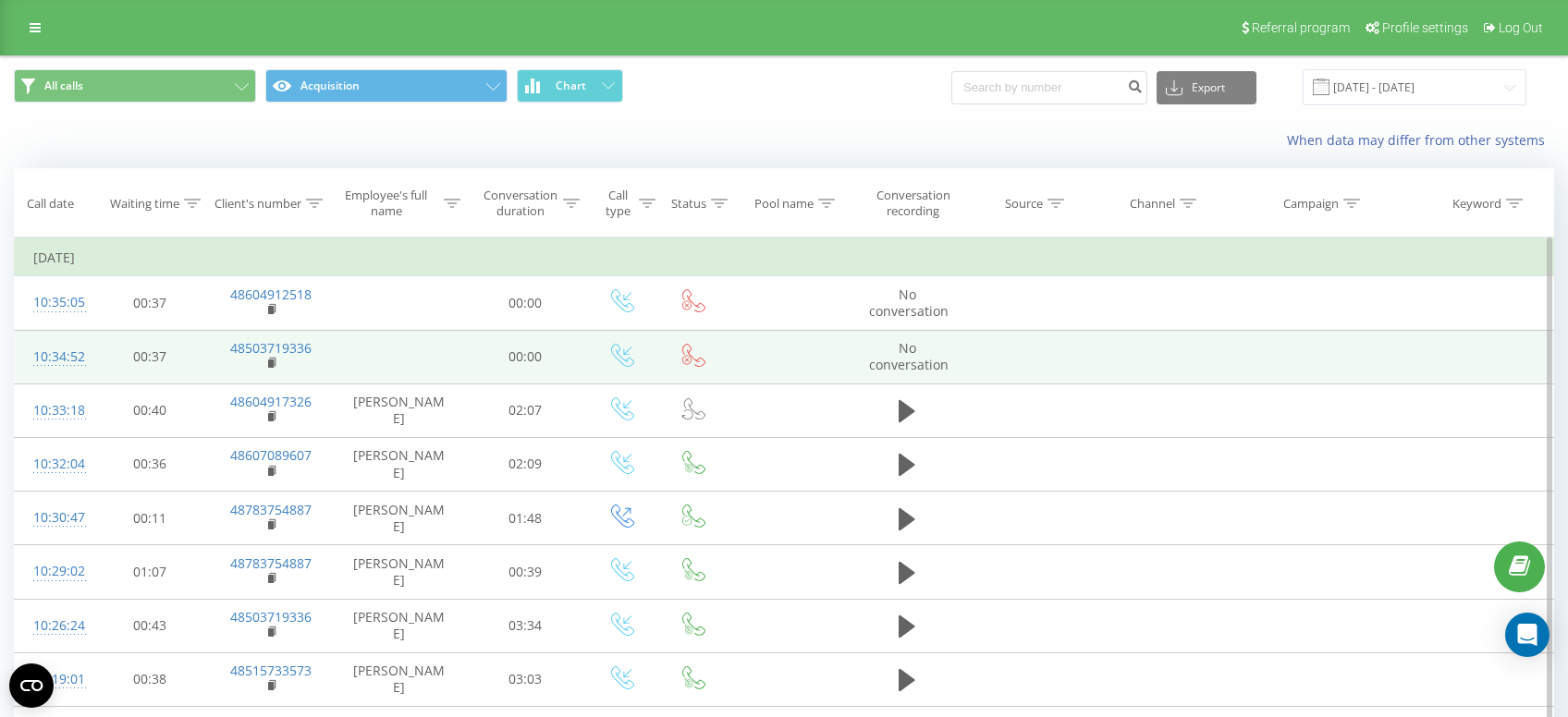
click at [266, 366] on td "48503719336" at bounding box center [270, 357] width 124 height 54
click at [271, 366] on rect at bounding box center [271, 363] width 6 height 8
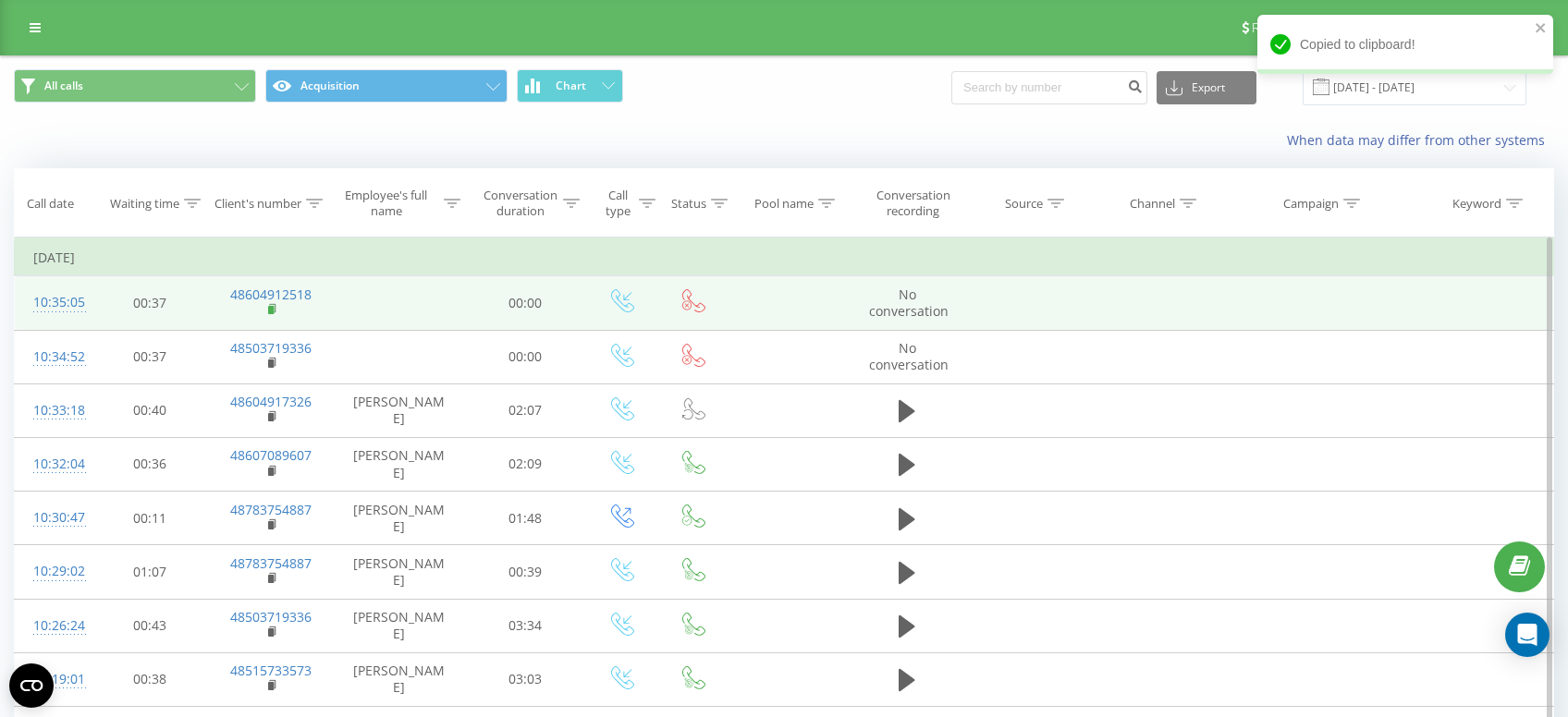
click at [271, 313] on rect at bounding box center [271, 310] width 6 height 8
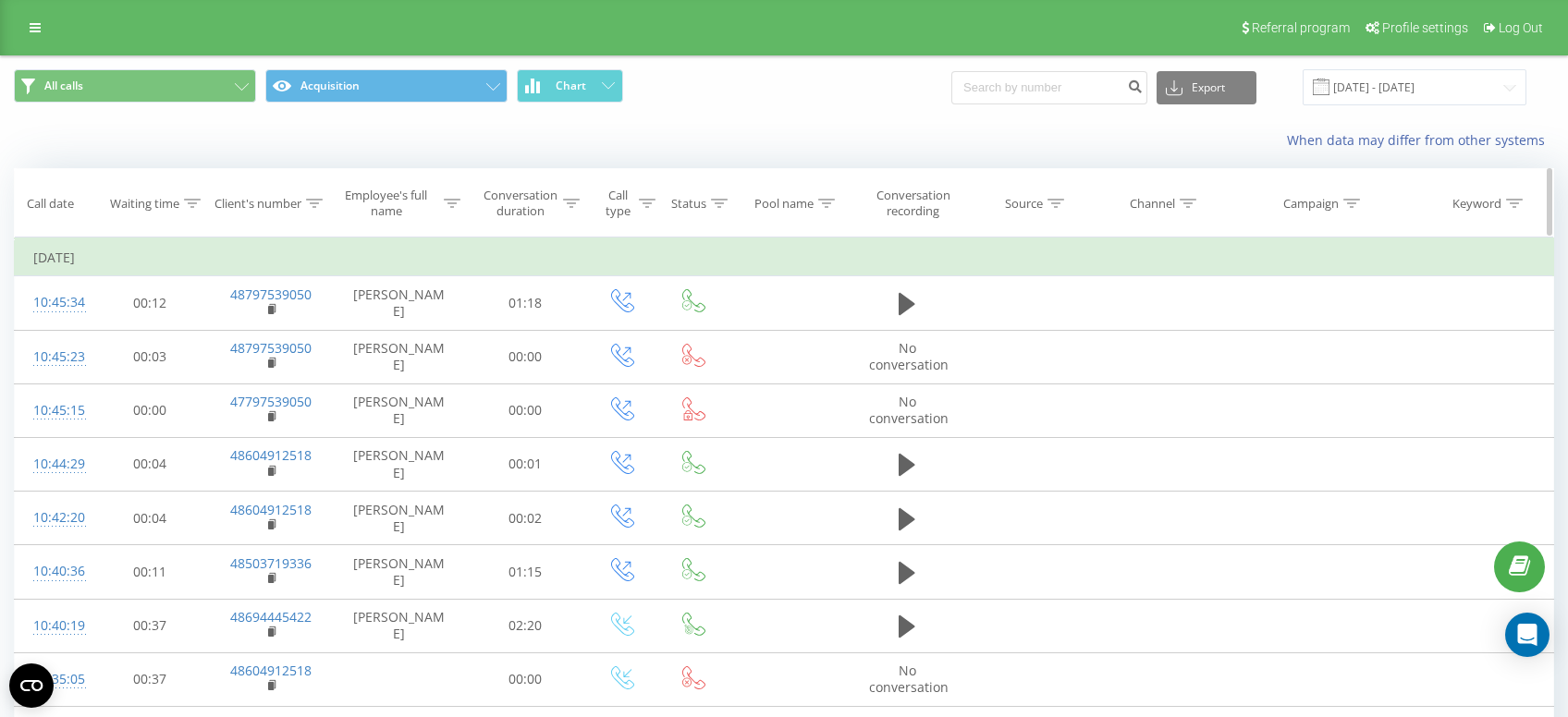
click at [772, 176] on th "Pool name" at bounding box center [788, 203] width 124 height 68
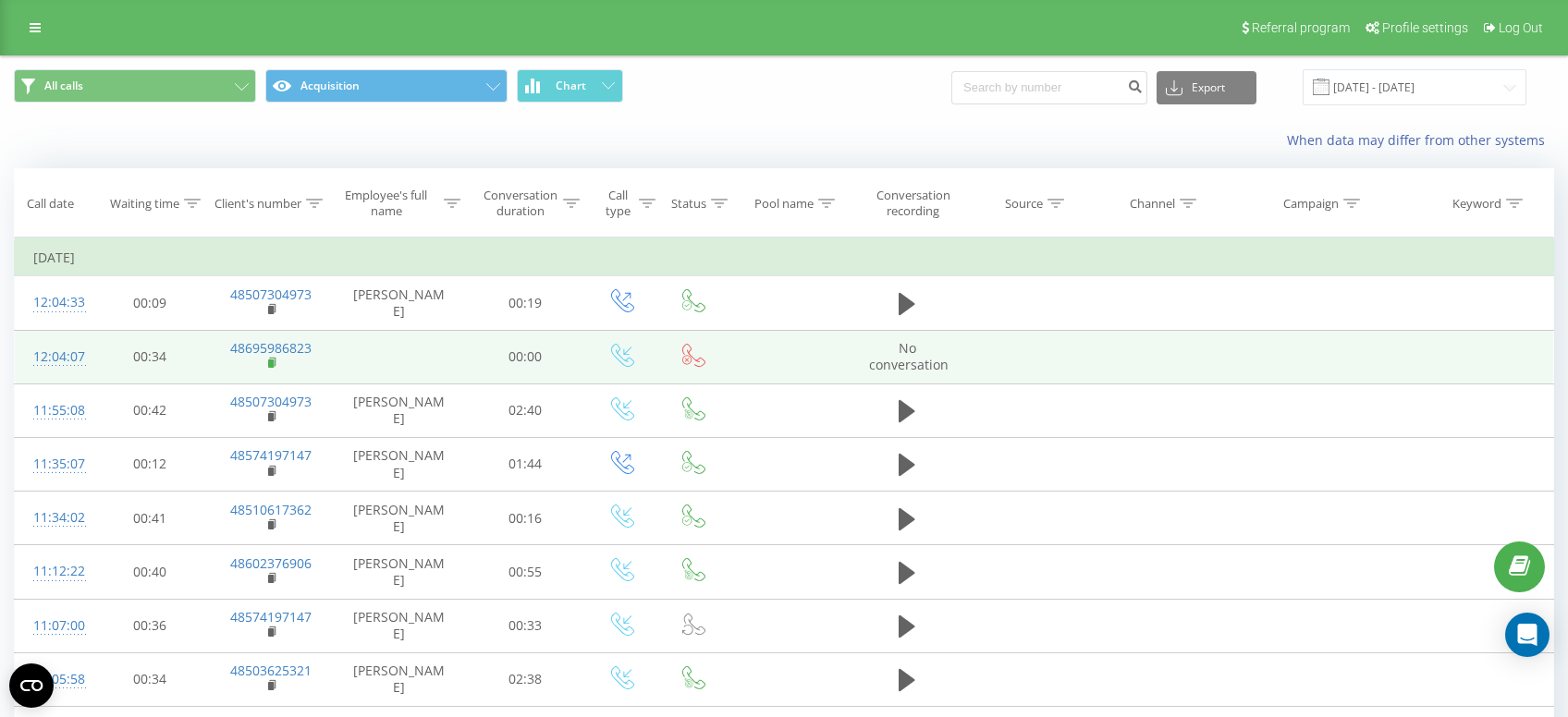
click at [277, 364] on icon at bounding box center [273, 363] width 10 height 13
